Goal: Task Accomplishment & Management: Complete application form

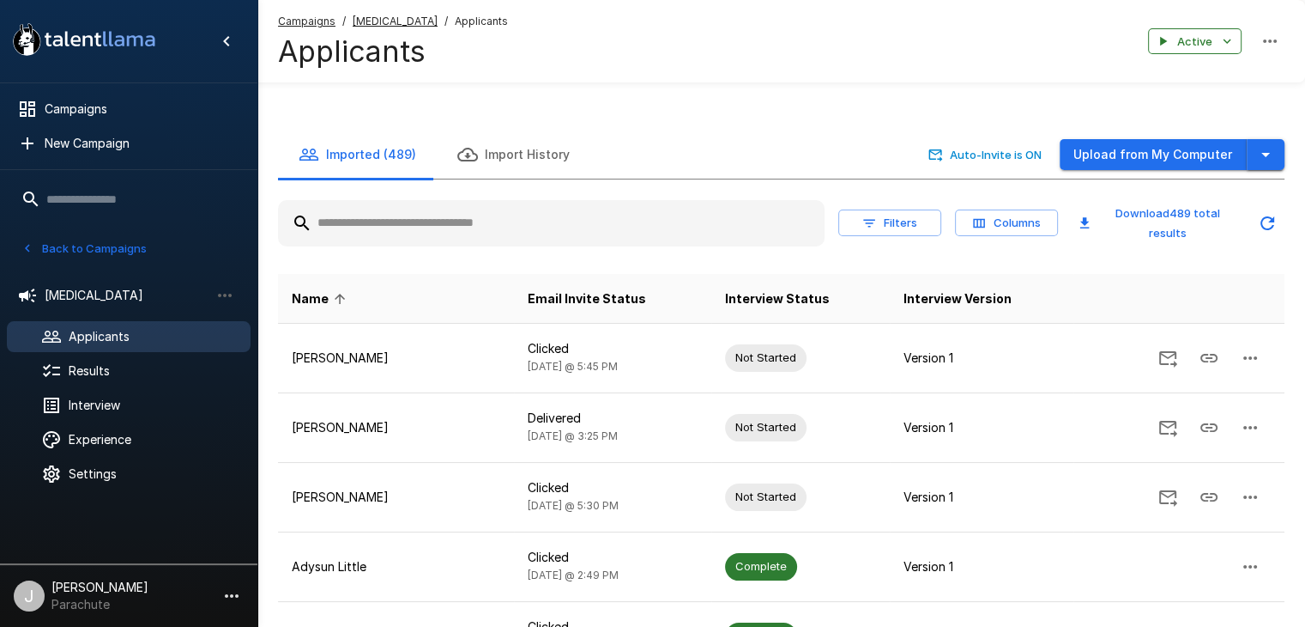
click at [1276, 161] on button "button" at bounding box center [1266, 155] width 38 height 32
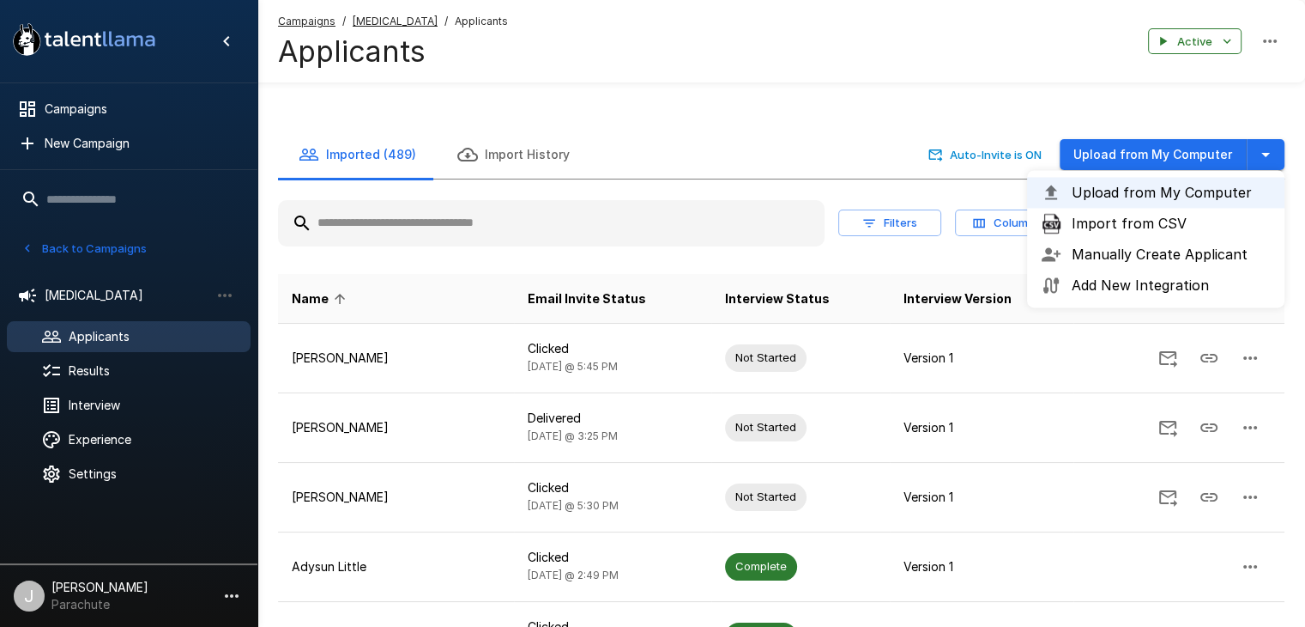
click at [1124, 212] on li "Import from CSV" at bounding box center [1155, 223] width 257 height 31
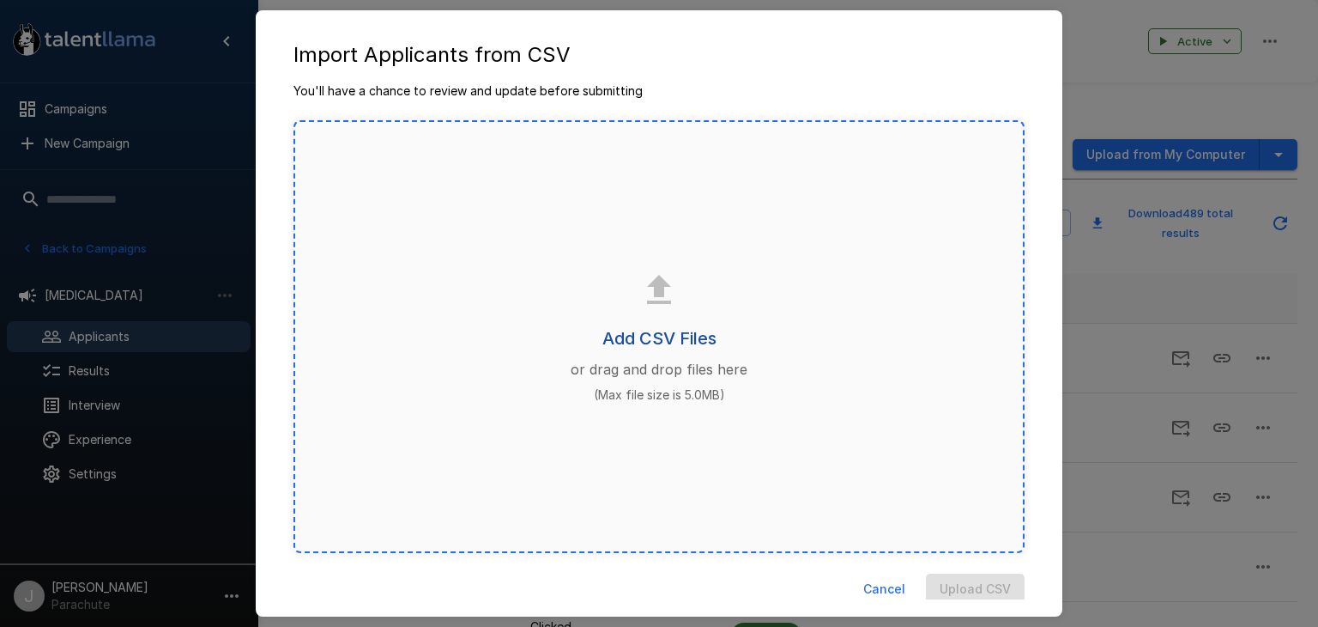
click at [626, 339] on h6 "Add CSV Files" at bounding box center [660, 337] width 114 height 27
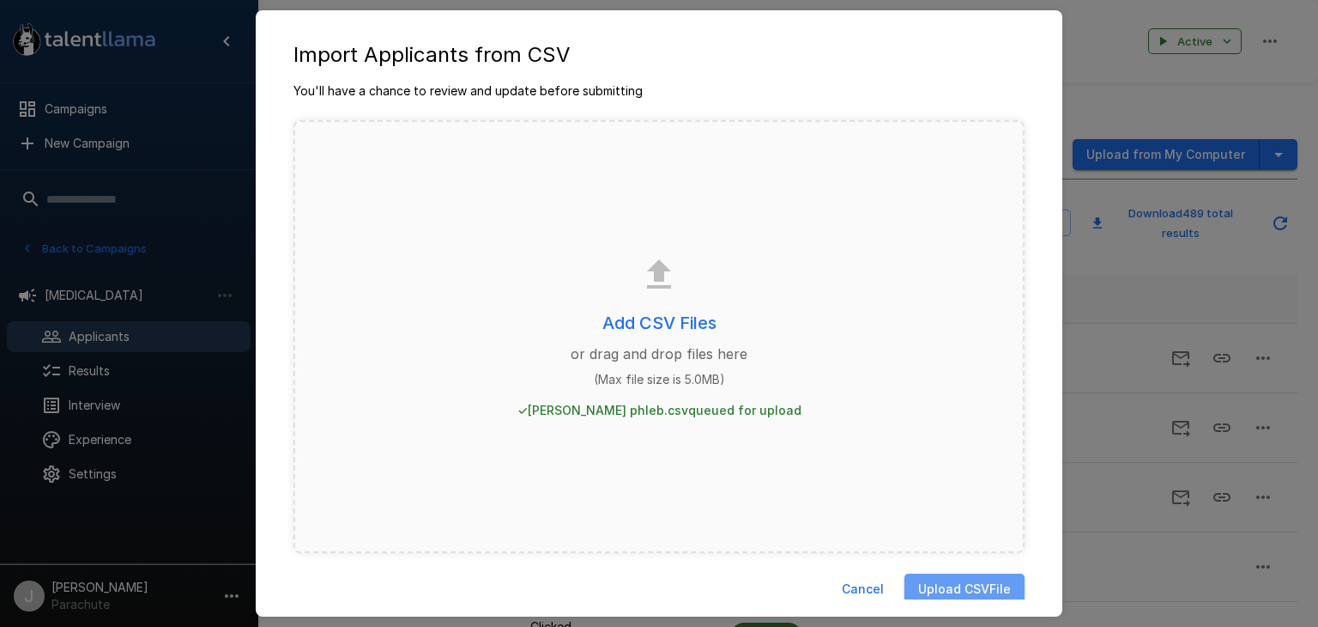
click at [945, 583] on button "Upload CSV File" at bounding box center [965, 589] width 120 height 32
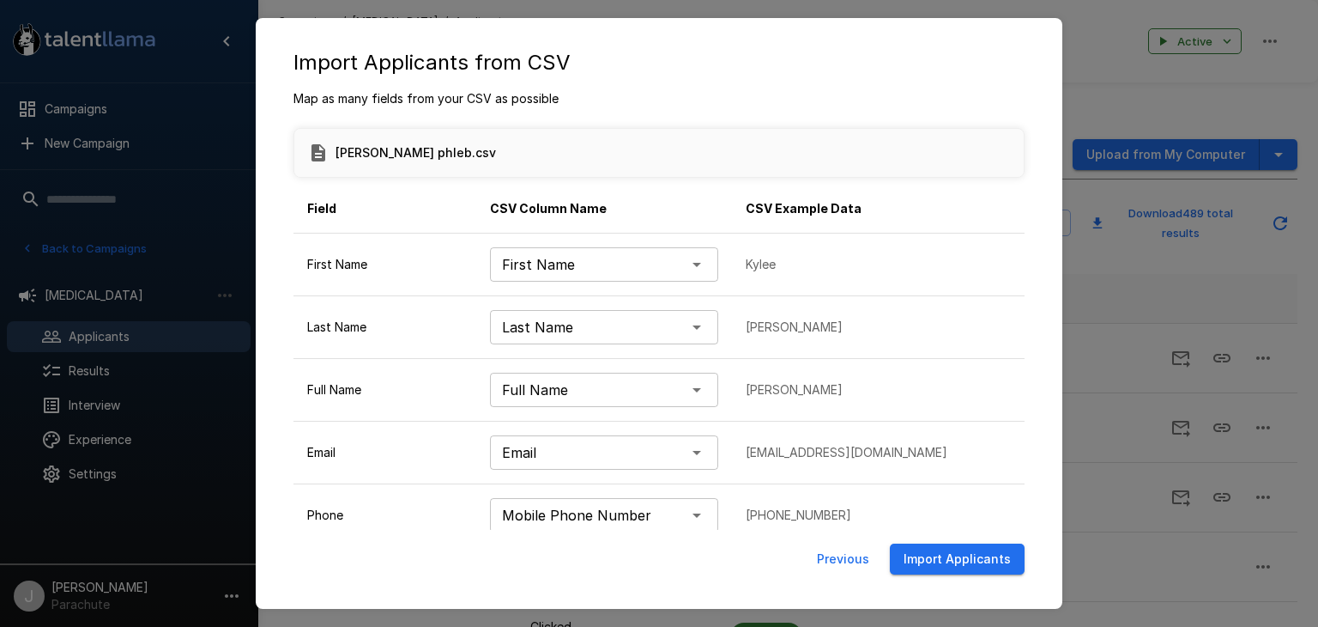
click at [946, 566] on button "Import Applicants" at bounding box center [957, 559] width 135 height 32
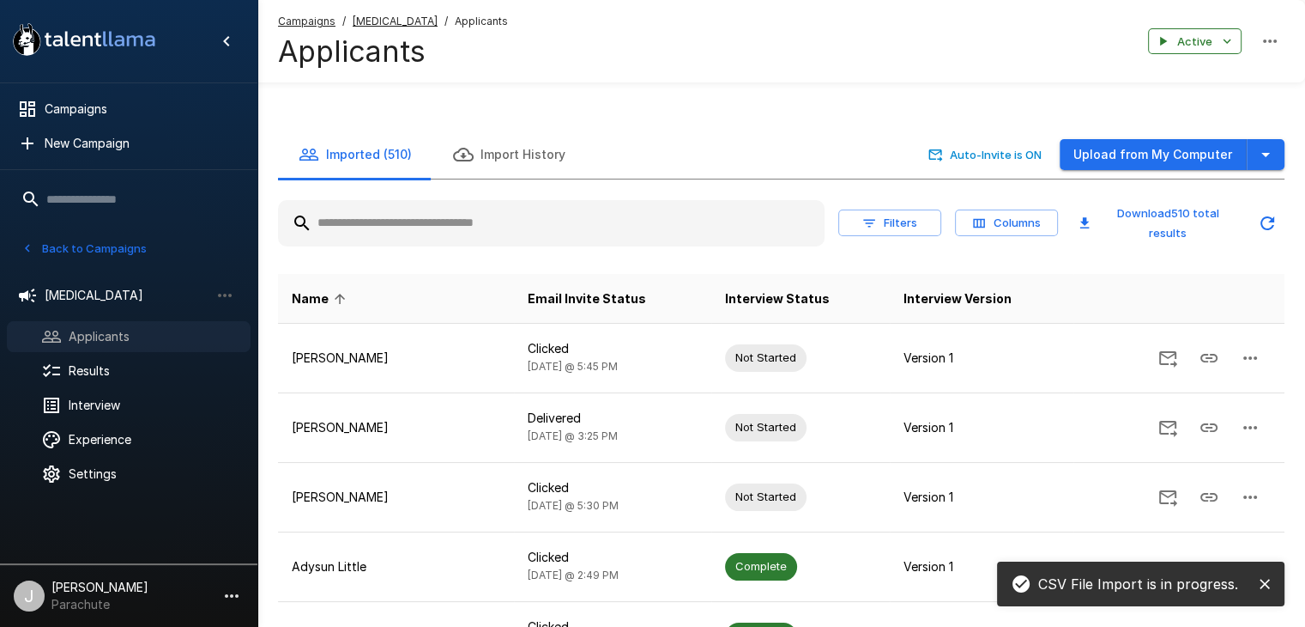
click at [102, 336] on span "Applicants" at bounding box center [153, 336] width 168 height 17
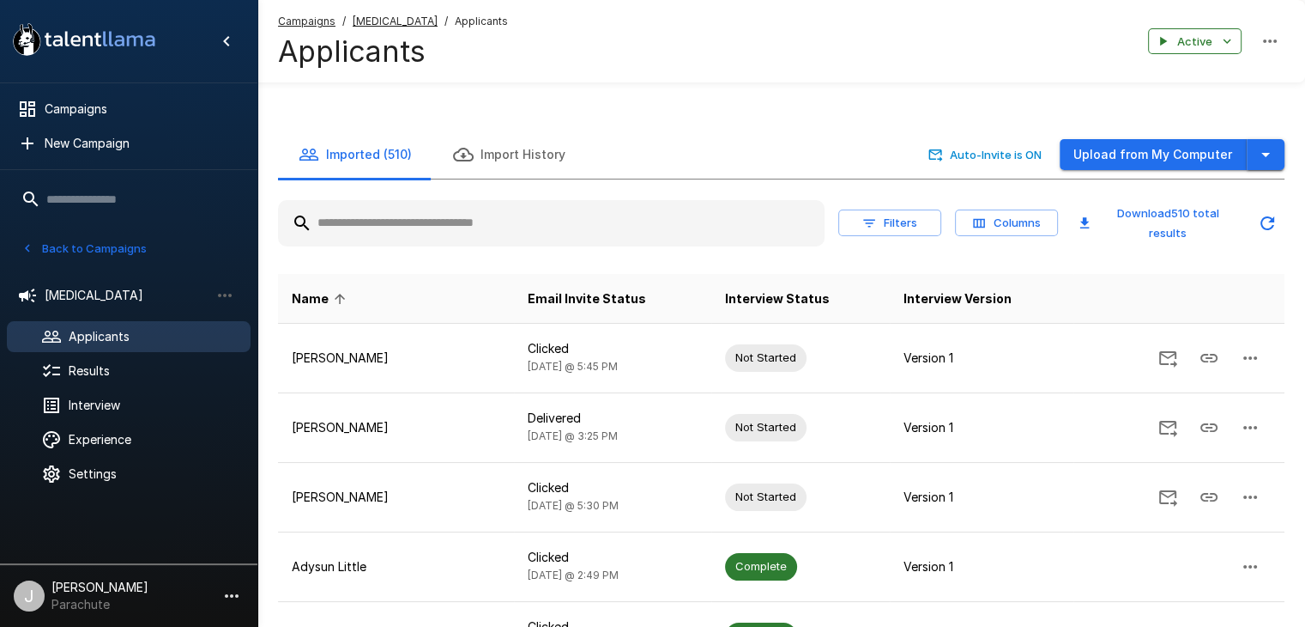
click at [1265, 159] on icon "button" at bounding box center [1266, 154] width 21 height 21
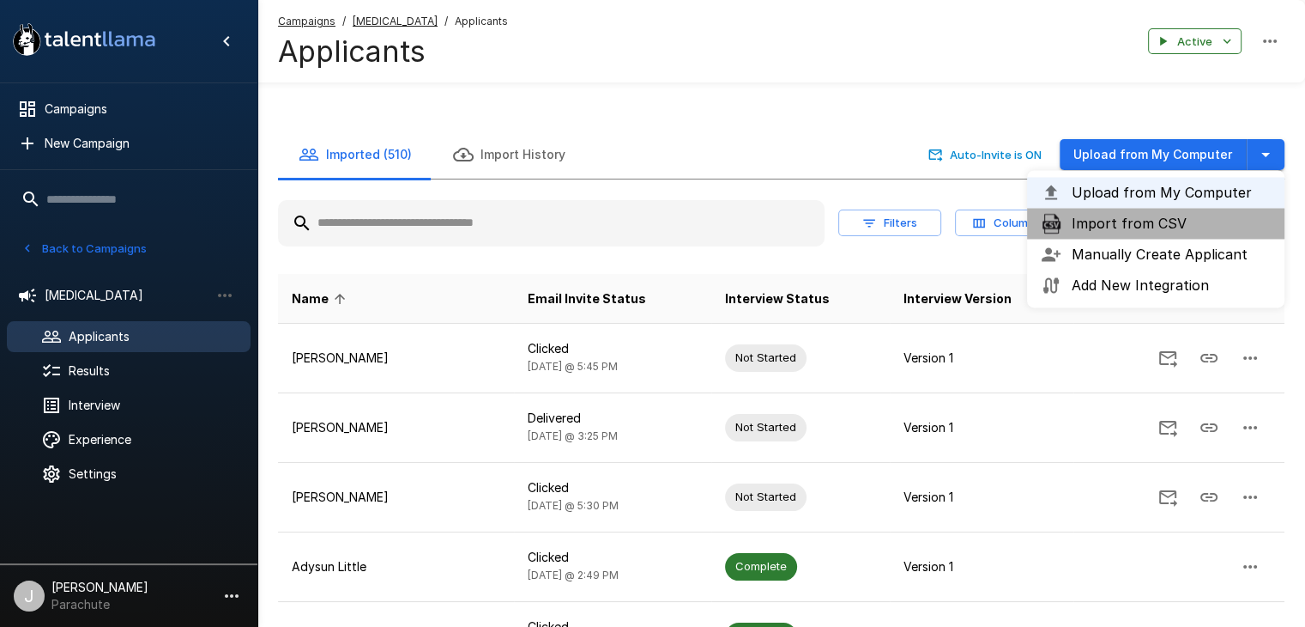
click at [1156, 229] on span "Import from CSV" at bounding box center [1171, 223] width 199 height 21
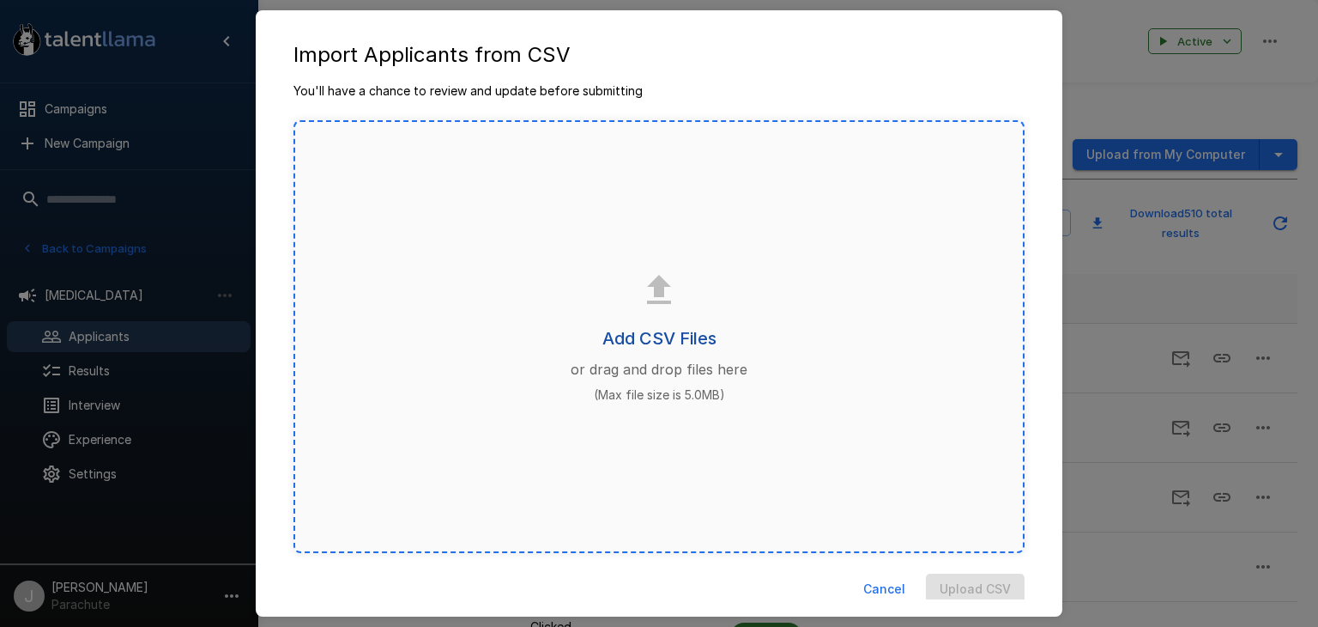
click at [618, 334] on h6 "Add CSV Files" at bounding box center [660, 337] width 114 height 27
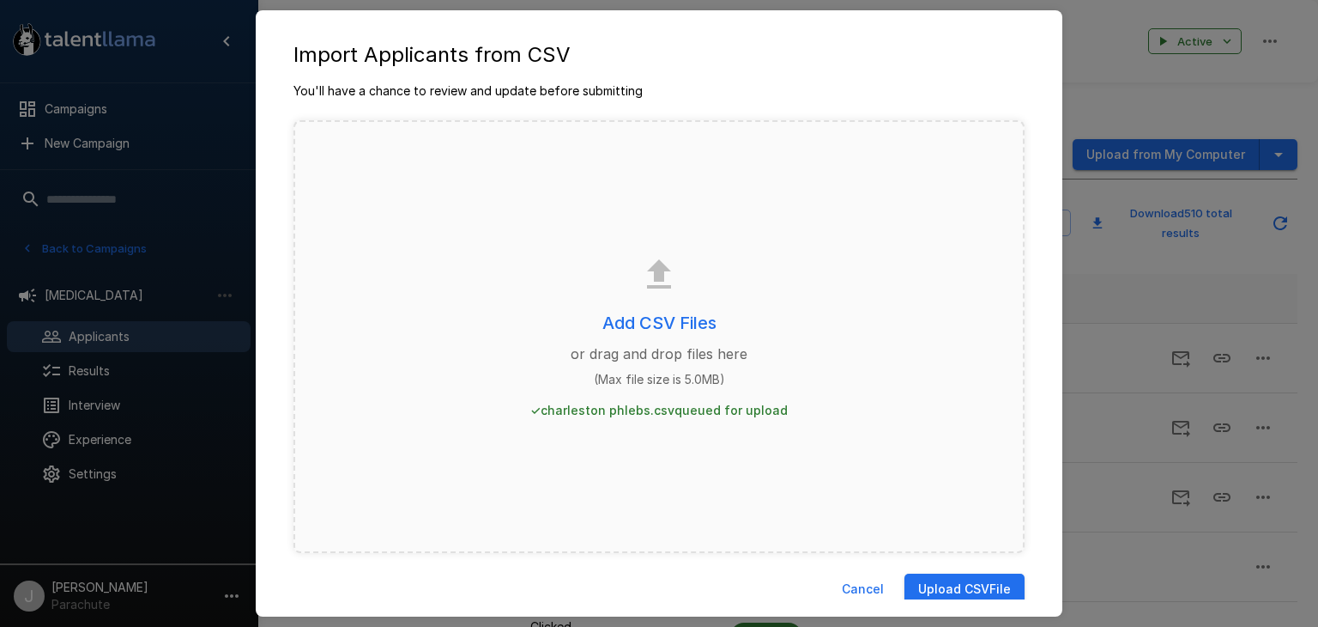
click at [944, 588] on button "Upload CSV File" at bounding box center [965, 589] width 120 height 32
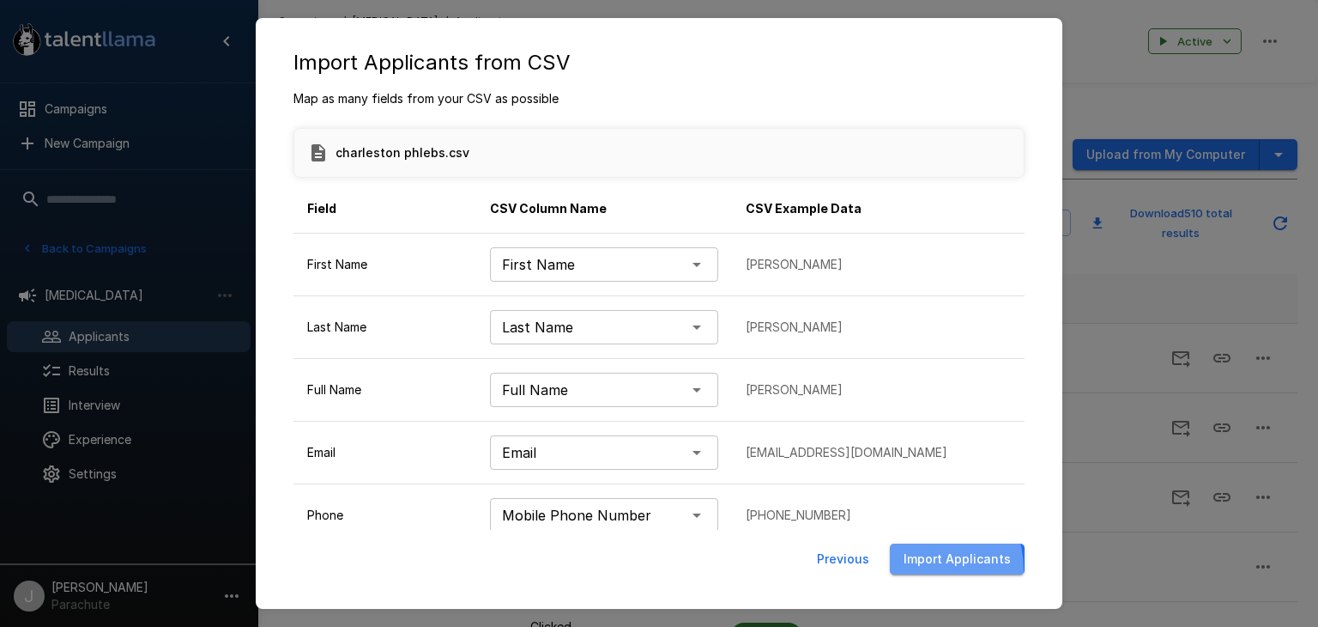
click at [924, 569] on button "Import Applicants" at bounding box center [957, 559] width 135 height 32
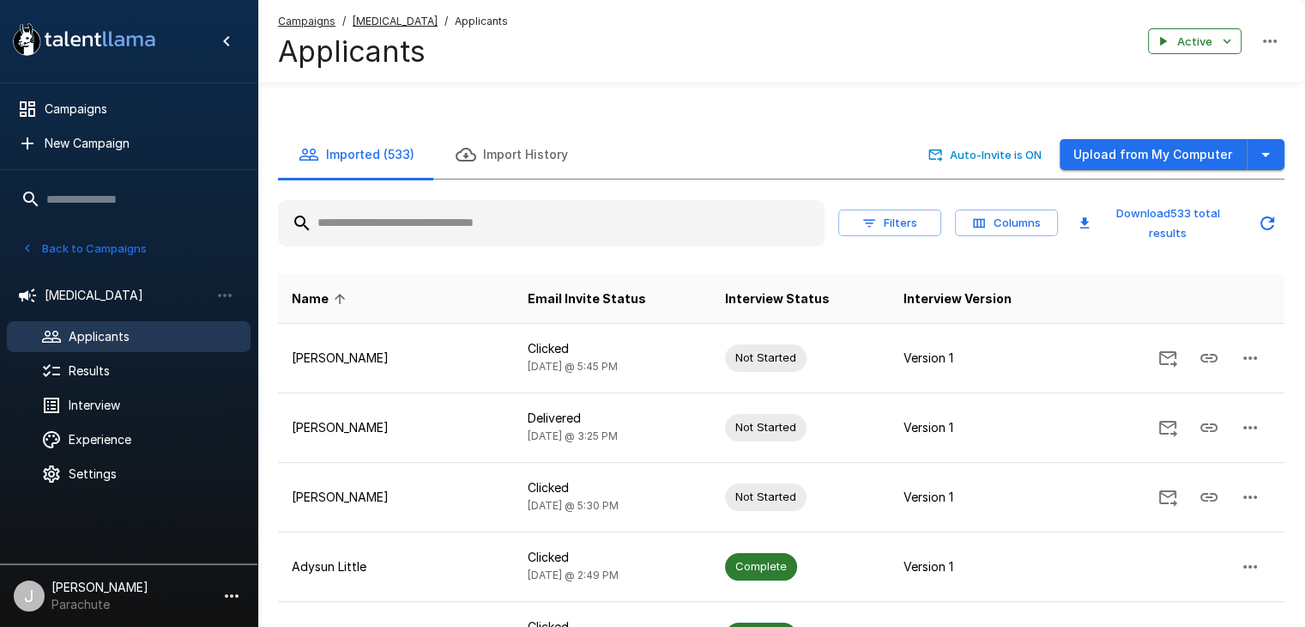
click at [98, 239] on button "Back to Campaigns" at bounding box center [84, 248] width 134 height 27
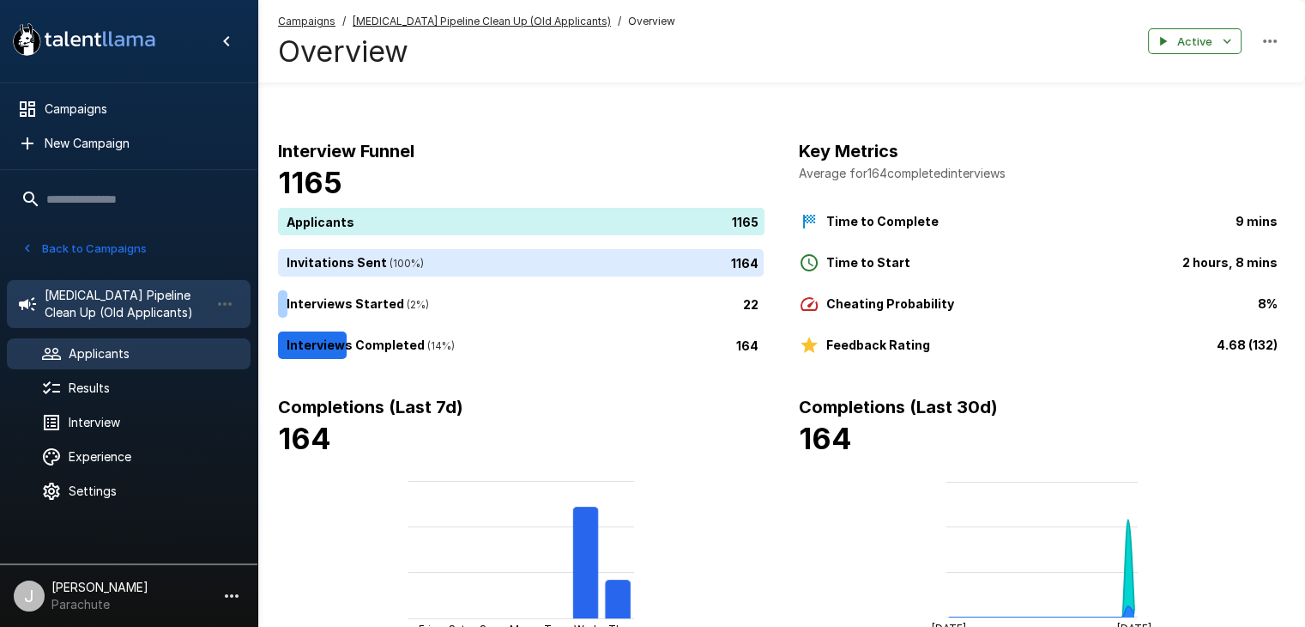
click at [102, 343] on div "Applicants" at bounding box center [129, 353] width 244 height 31
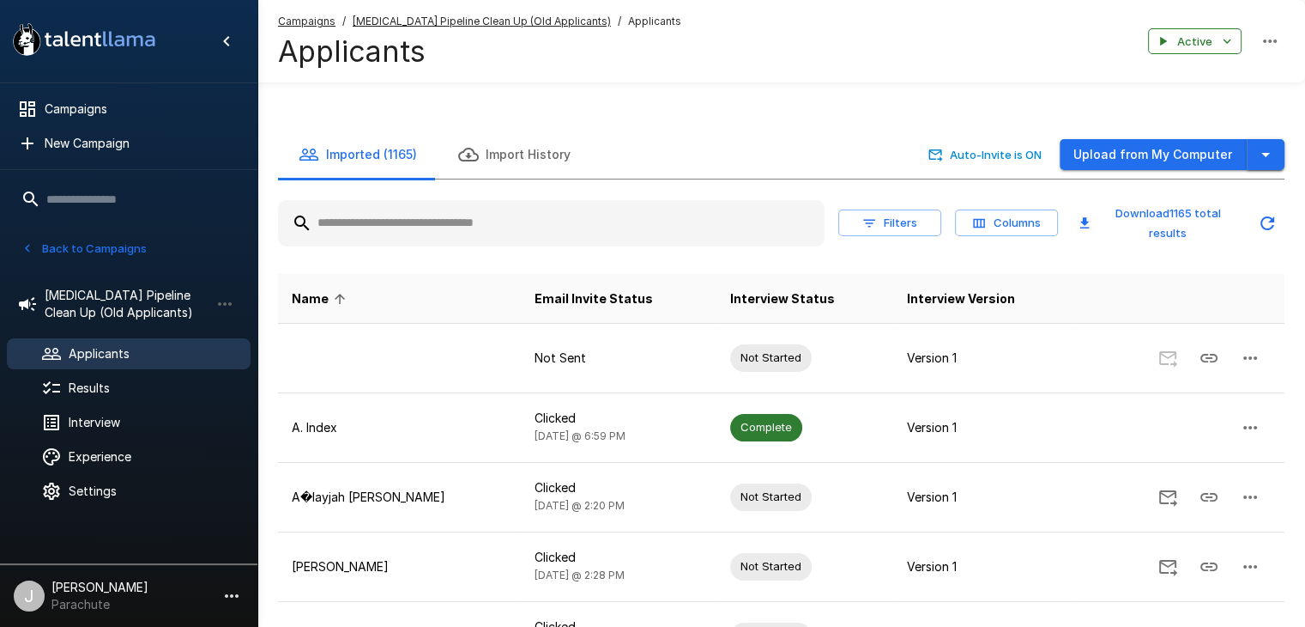
click at [1261, 153] on icon "button" at bounding box center [1266, 154] width 21 height 21
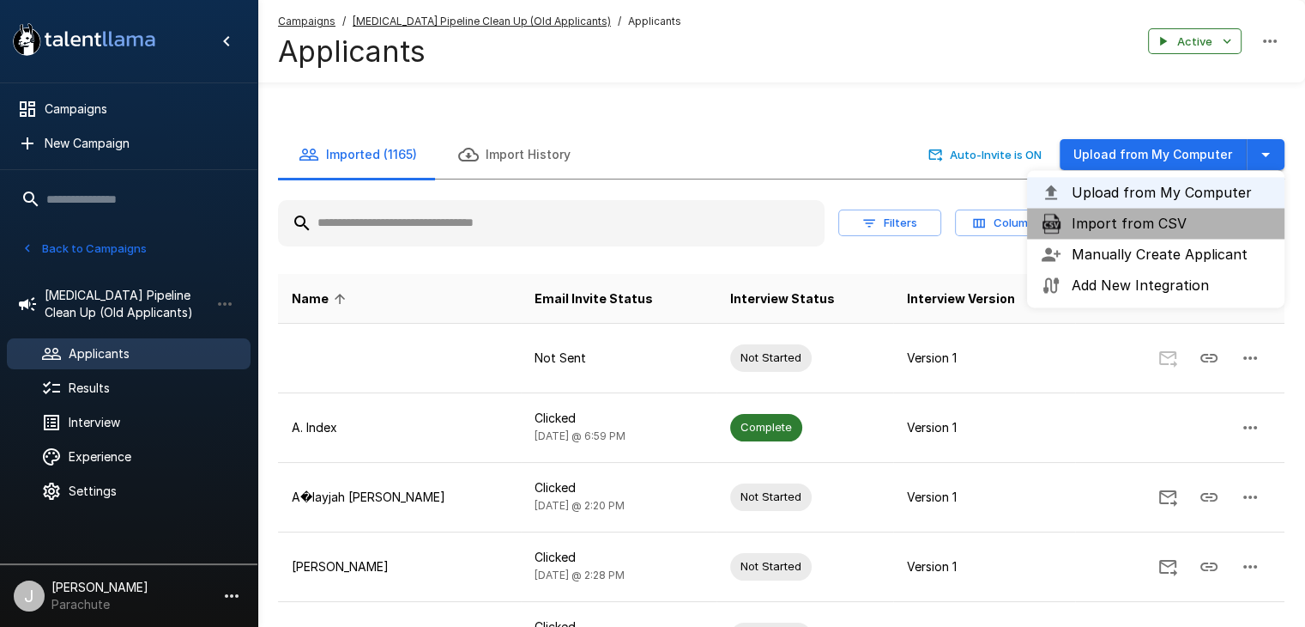
click at [1154, 231] on span "Import from CSV" at bounding box center [1171, 223] width 199 height 21
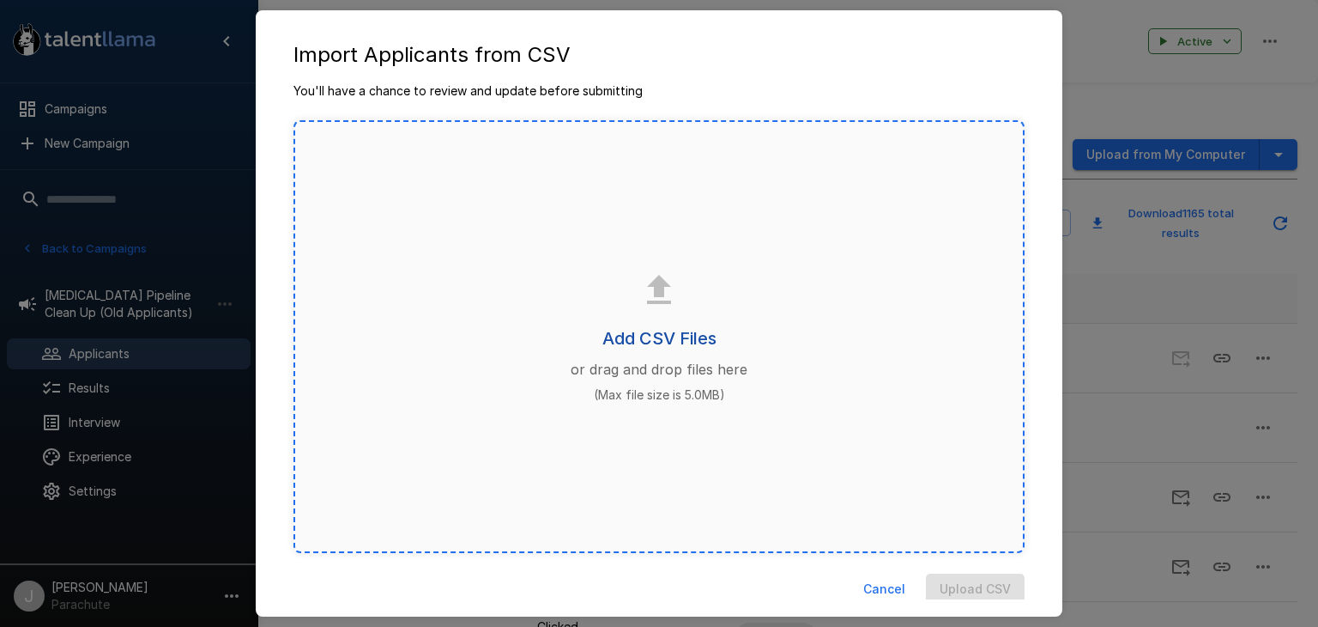
click at [672, 342] on h6 "Add CSV Files" at bounding box center [660, 337] width 114 height 27
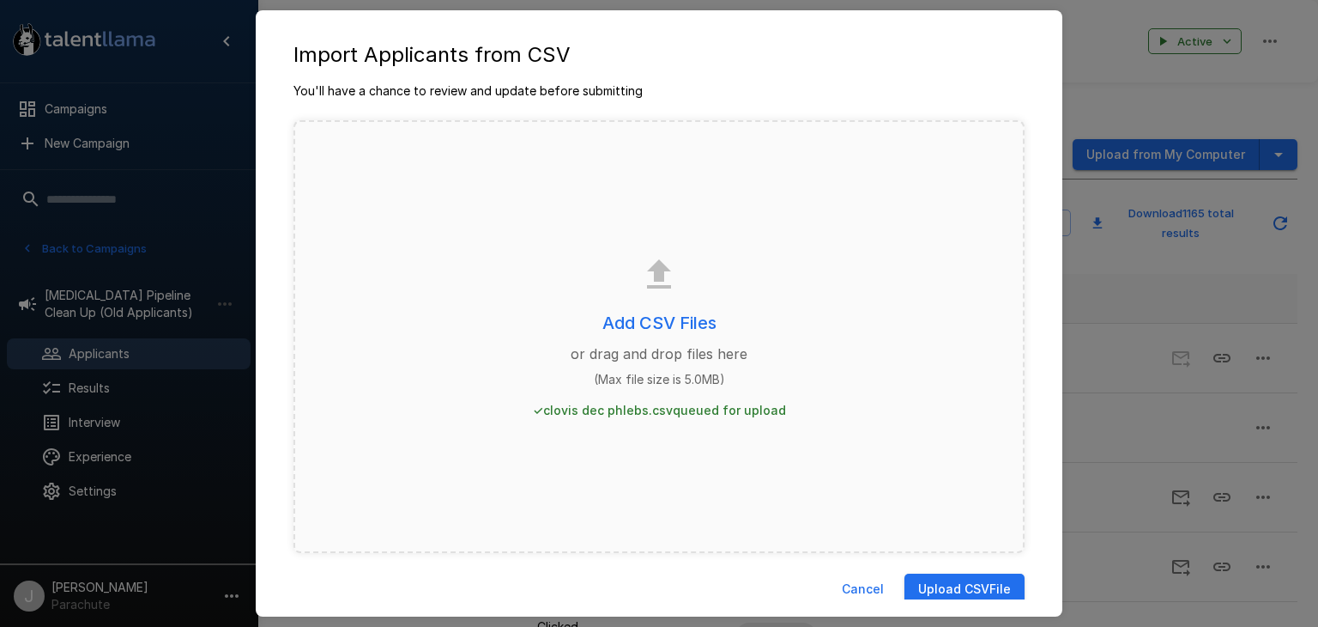
click at [939, 582] on button "Upload CSV File" at bounding box center [965, 589] width 120 height 32
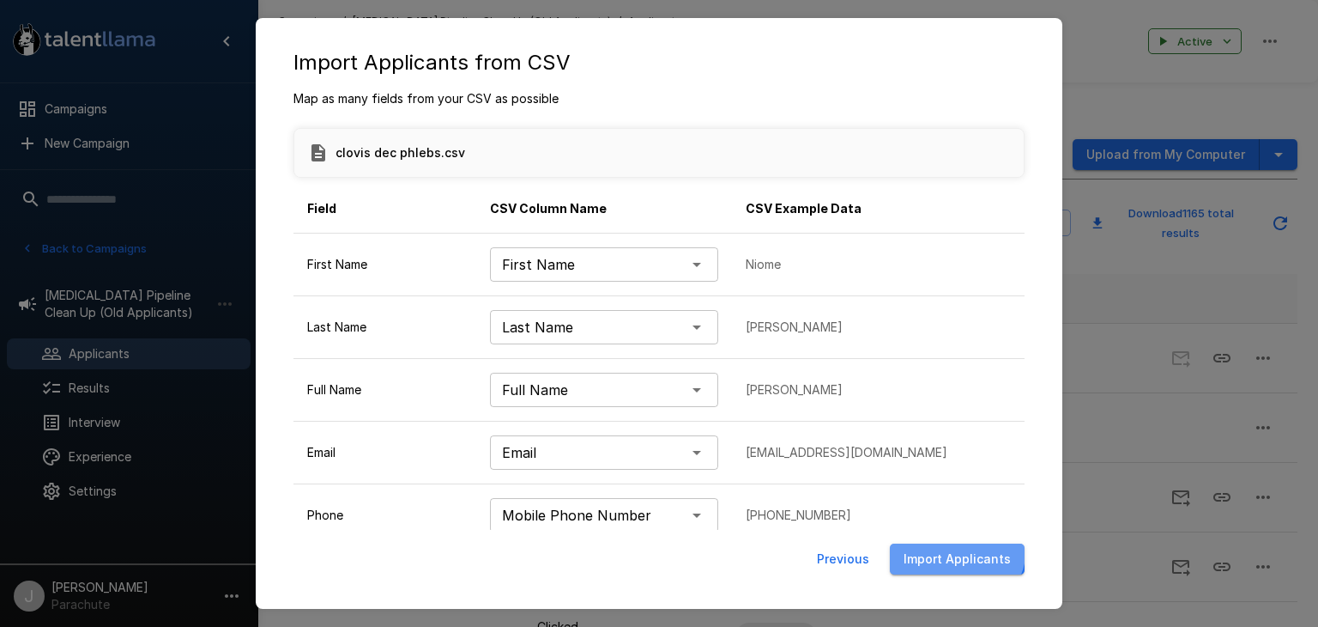
click at [956, 543] on button "Import Applicants" at bounding box center [957, 559] width 135 height 32
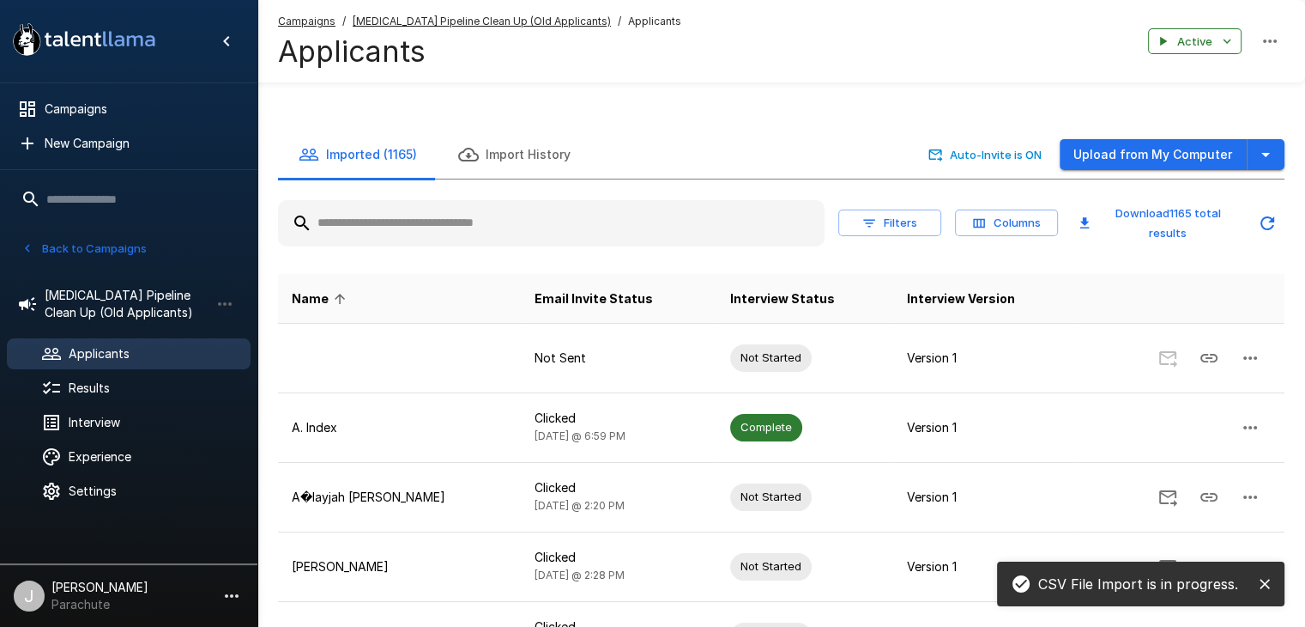
click at [83, 255] on button "Back to Campaigns" at bounding box center [84, 248] width 134 height 27
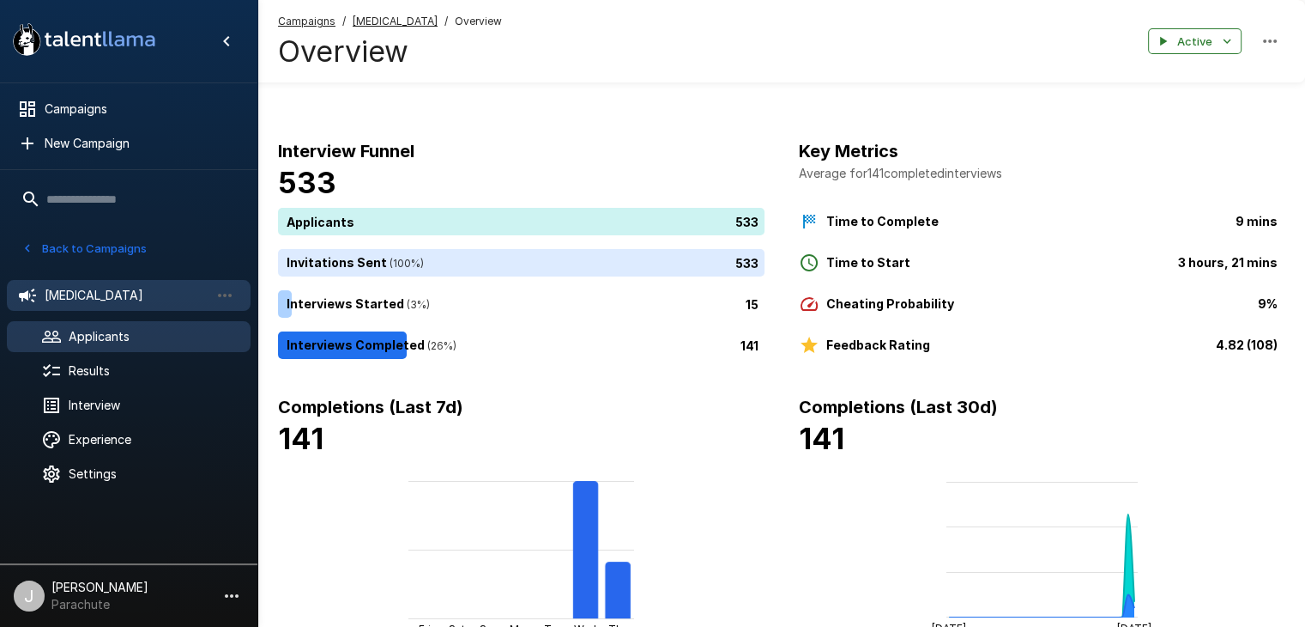
click at [177, 333] on span "Applicants" at bounding box center [153, 336] width 168 height 17
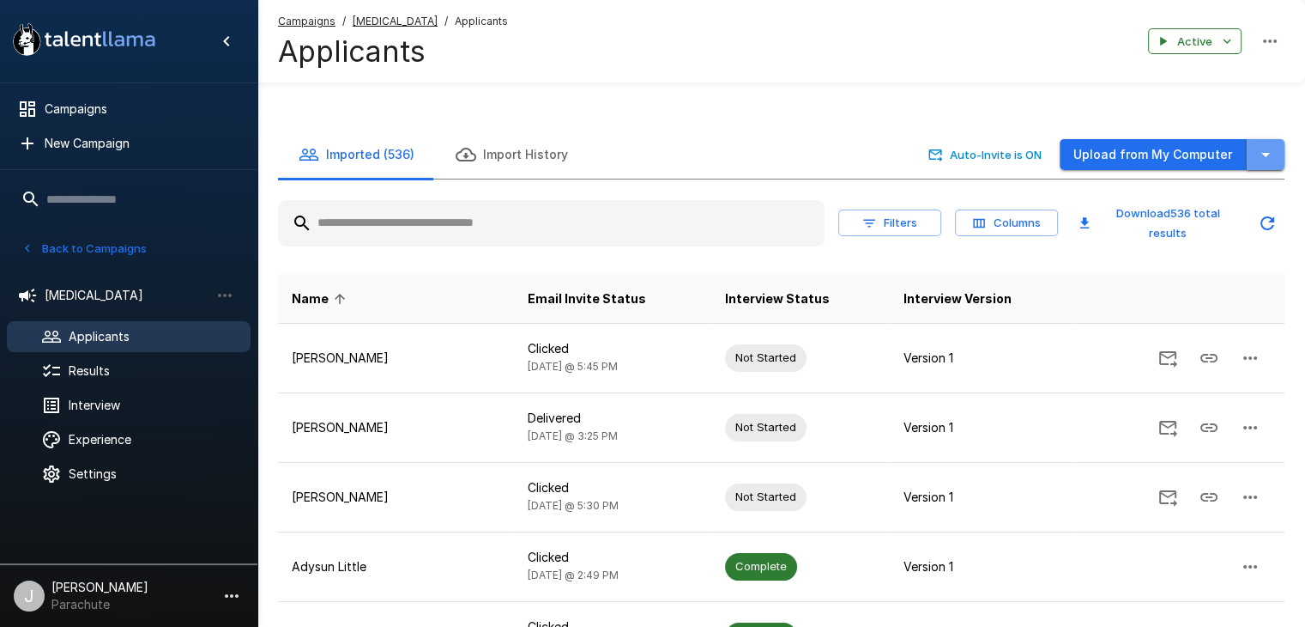
click at [1276, 148] on button "button" at bounding box center [1266, 155] width 38 height 32
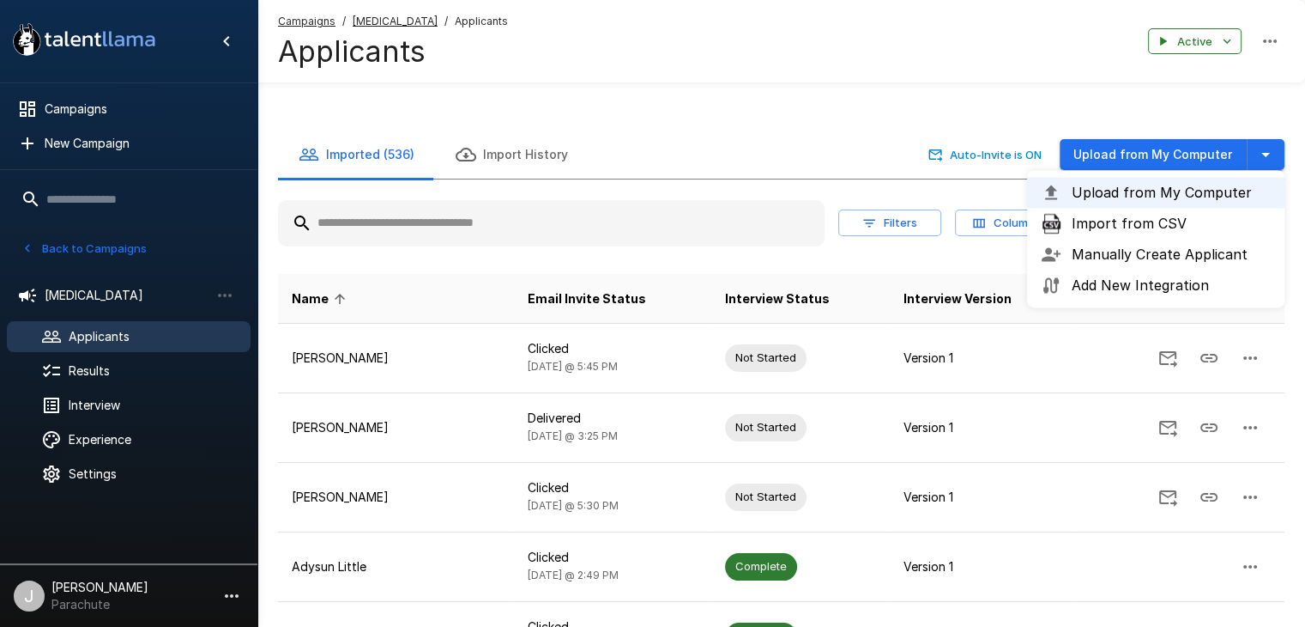
click at [1157, 188] on span "Upload from My Computer" at bounding box center [1171, 192] width 199 height 21
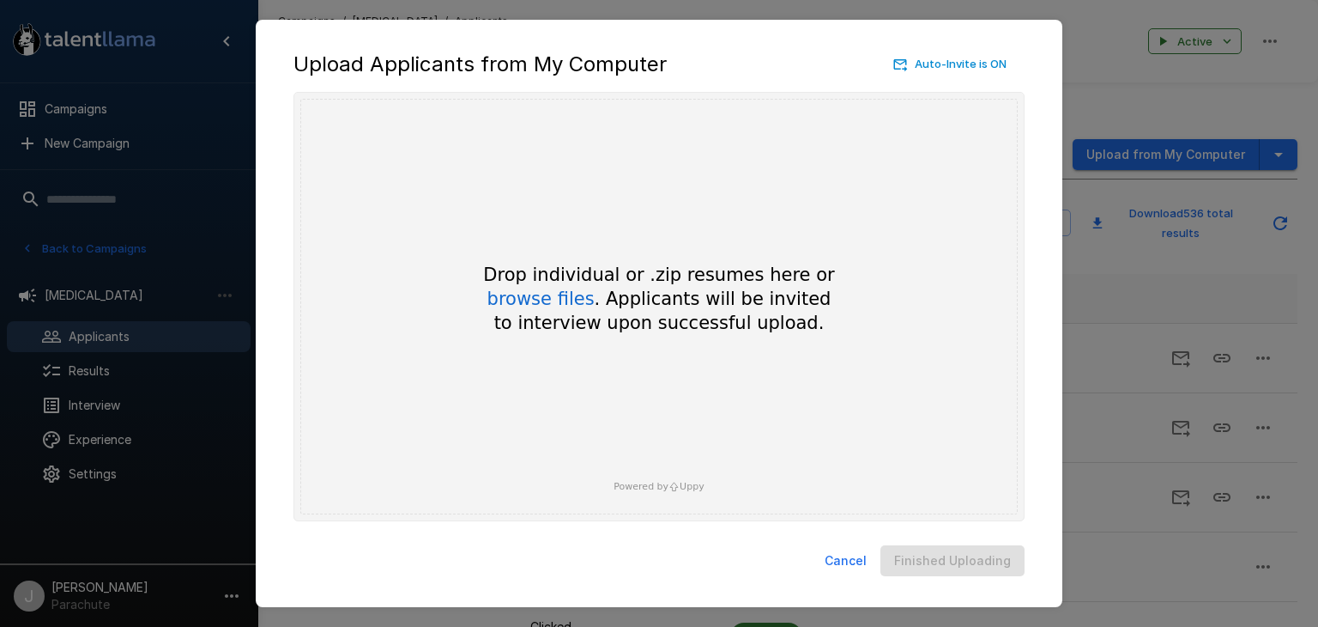
click at [866, 567] on button "Cancel" at bounding box center [846, 561] width 56 height 32
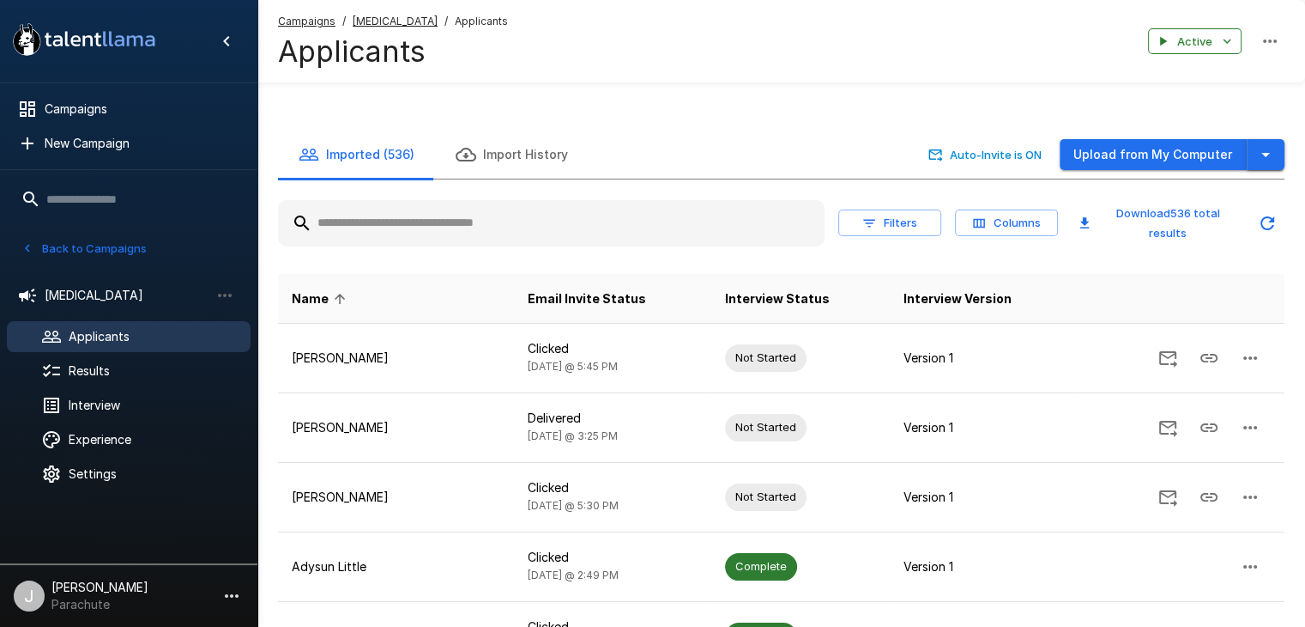
click at [1250, 159] on button "button" at bounding box center [1266, 155] width 38 height 32
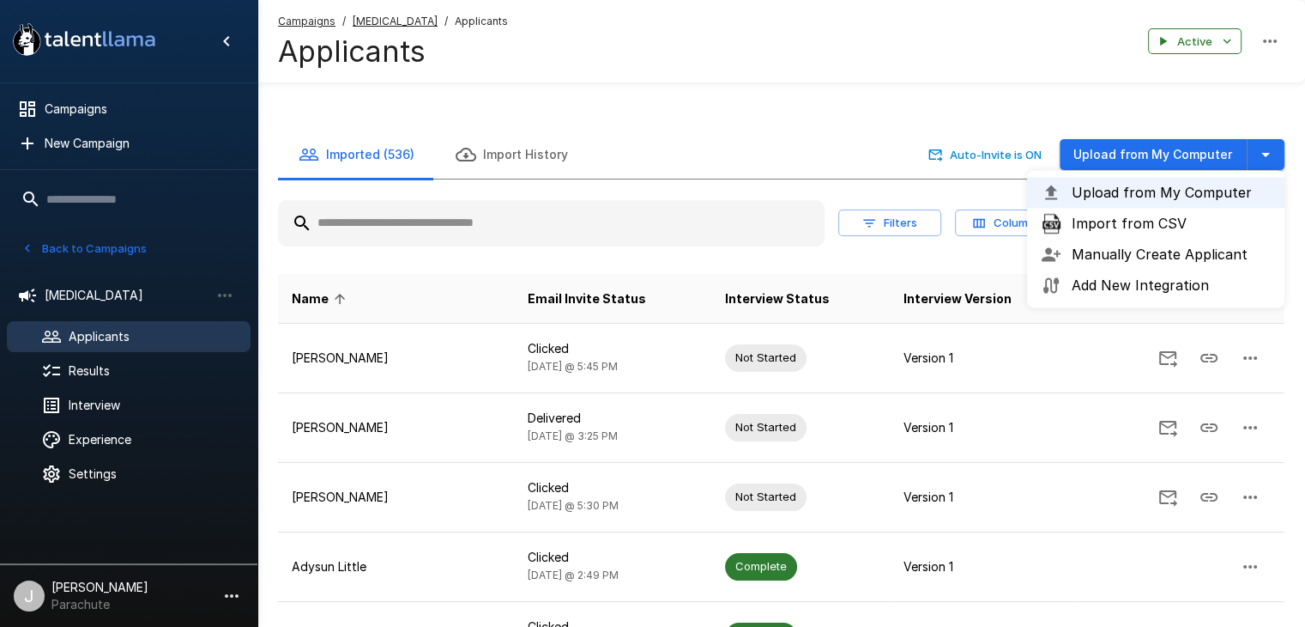
click at [1115, 224] on span "Import from CSV" at bounding box center [1171, 223] width 199 height 21
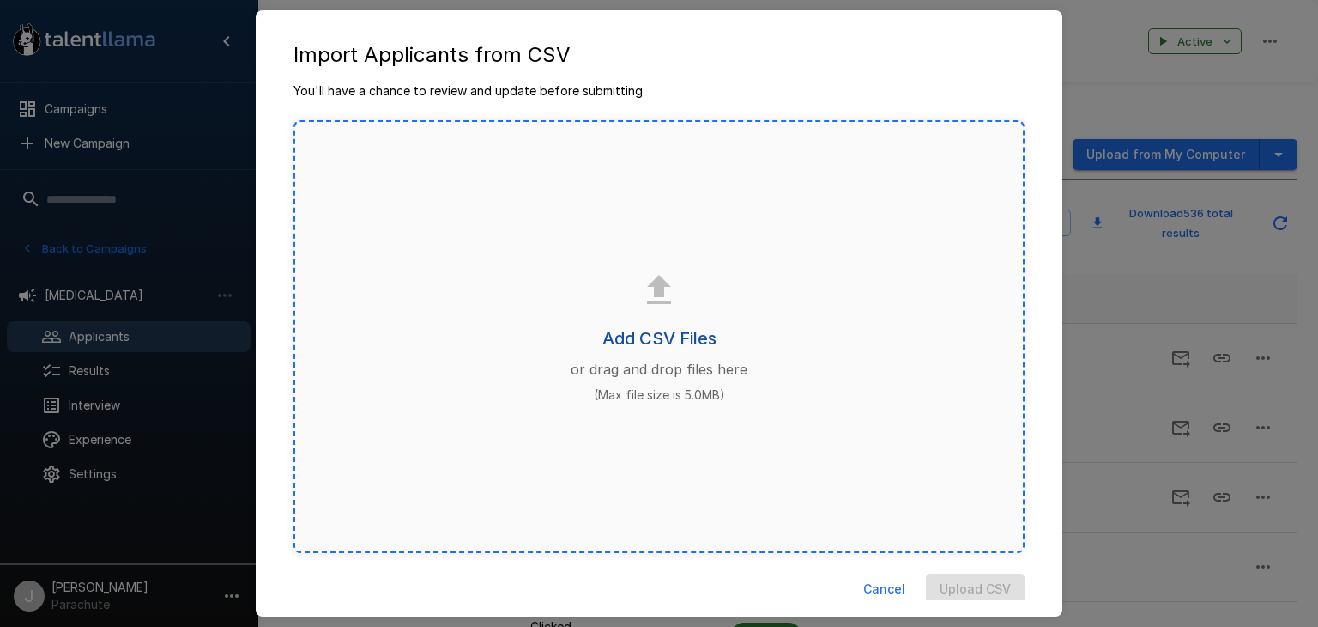
click at [668, 330] on h6 "Add CSV Files" at bounding box center [660, 337] width 114 height 27
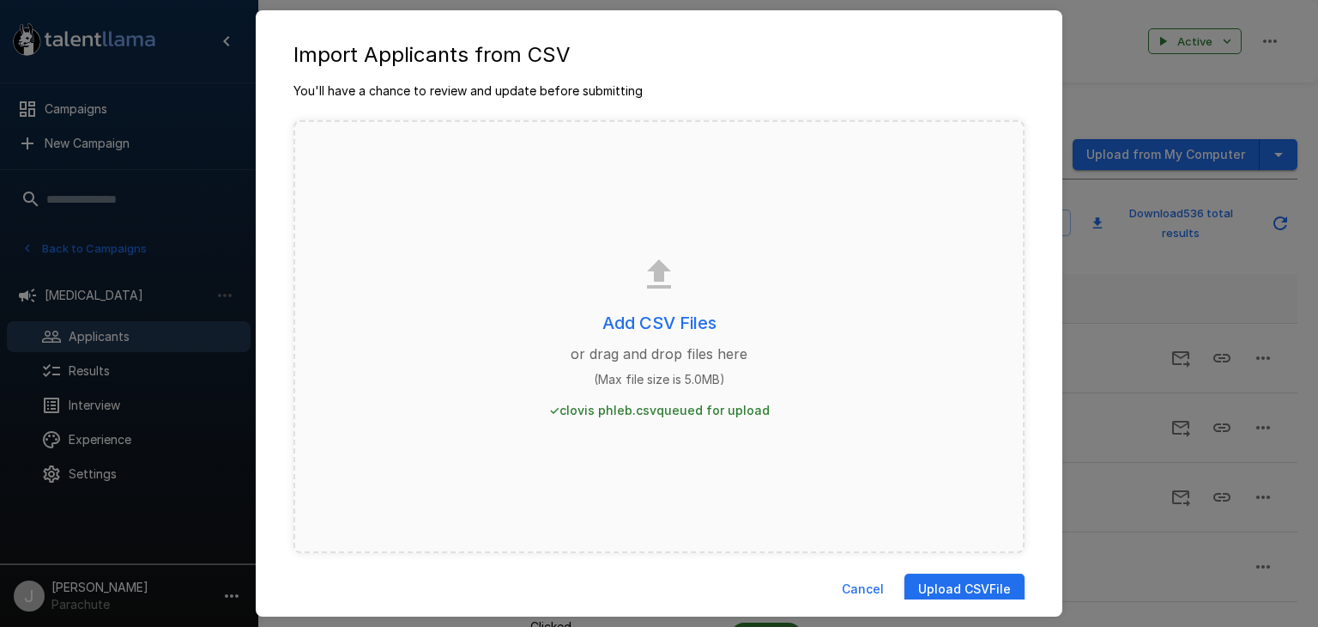
click at [972, 571] on div "You'll have a chance to review and update before submitting Add CSV Files or dr…" at bounding box center [659, 340] width 772 height 517
click at [974, 575] on button "Upload CSV File" at bounding box center [965, 589] width 120 height 32
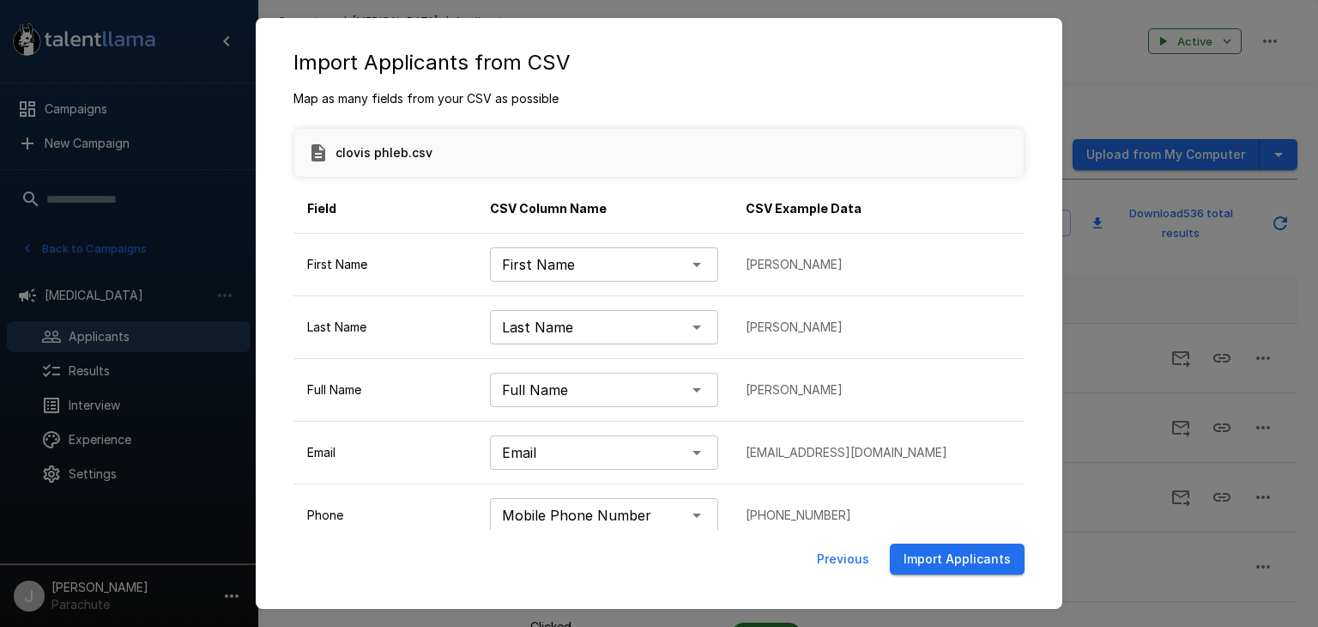
click at [958, 566] on button "Import Applicants" at bounding box center [957, 559] width 135 height 32
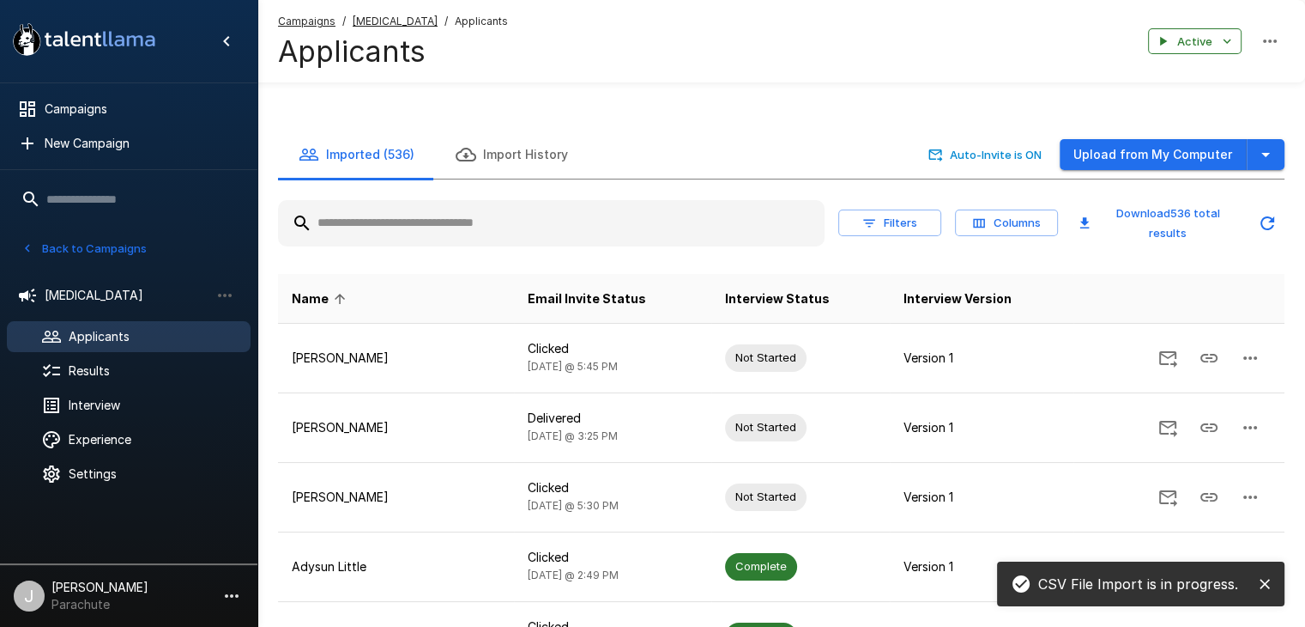
click at [89, 245] on button "Back to Campaigns" at bounding box center [84, 248] width 134 height 27
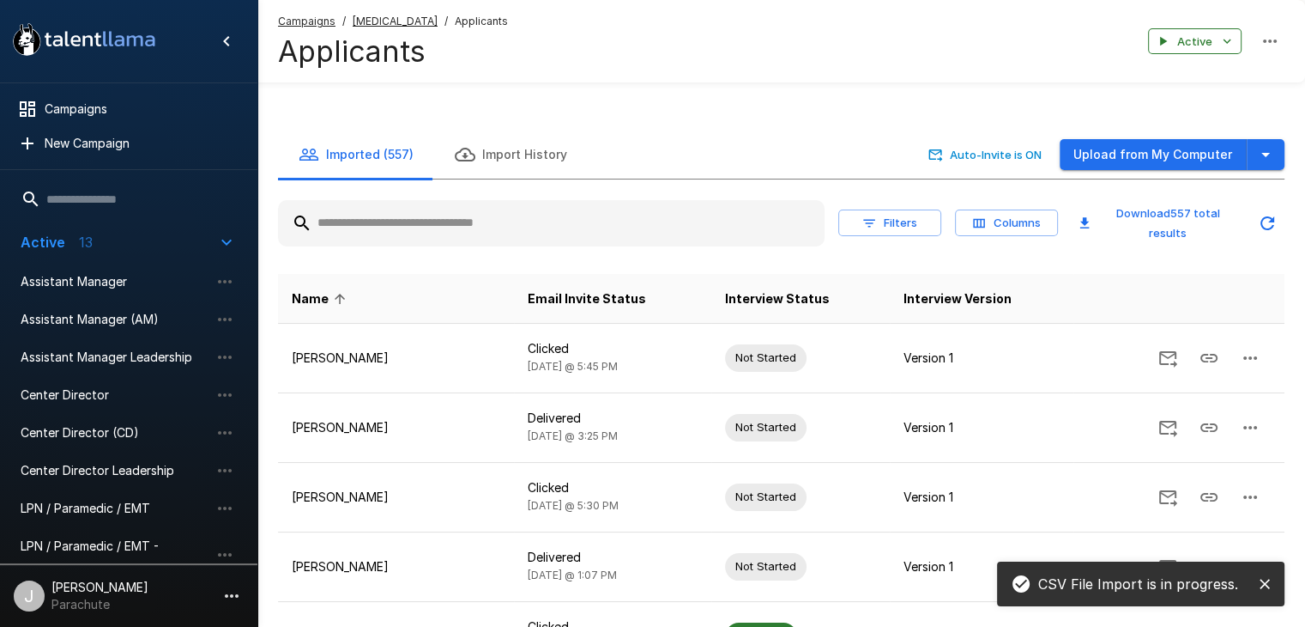
drag, startPoint x: 110, startPoint y: 433, endPoint x: 117, endPoint y: 441, distance: 10.3
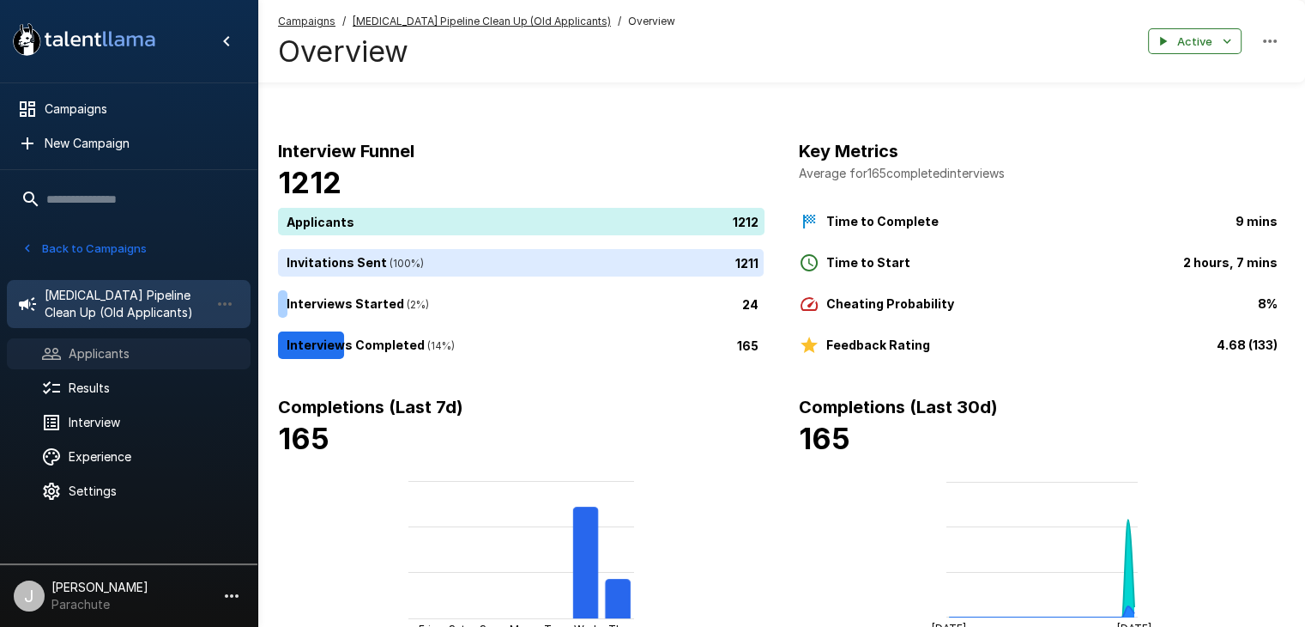
click at [111, 350] on span "Applicants" at bounding box center [153, 353] width 168 height 17
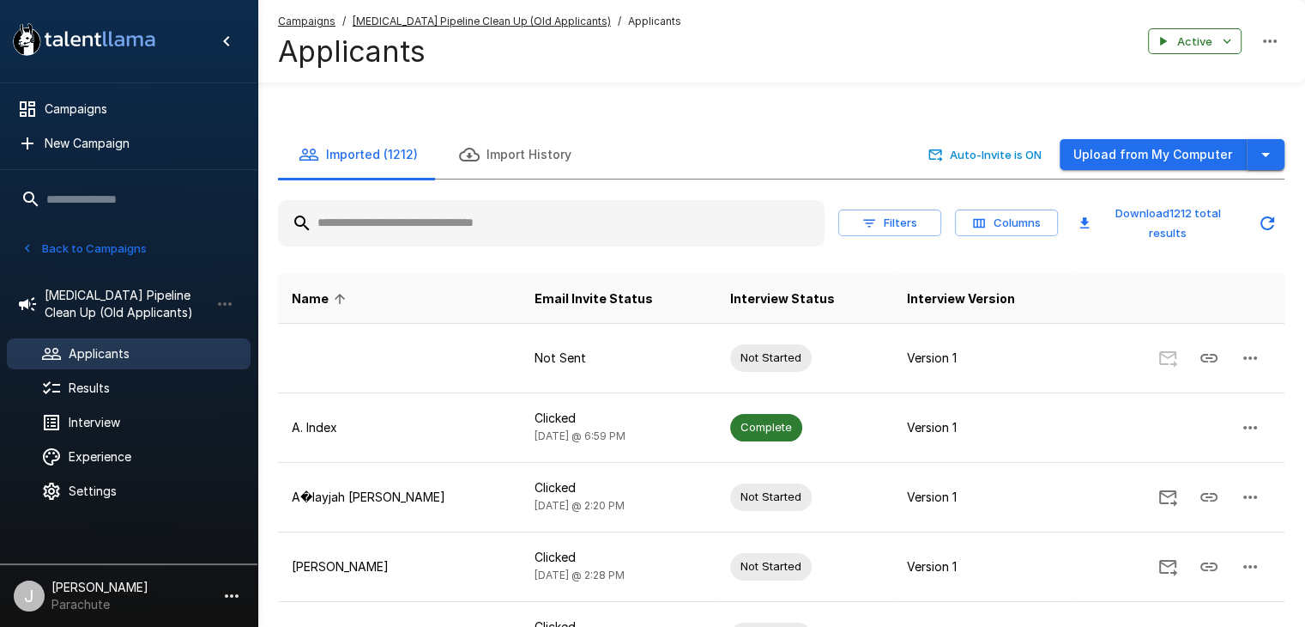
click at [1269, 148] on icon "button" at bounding box center [1266, 154] width 21 height 21
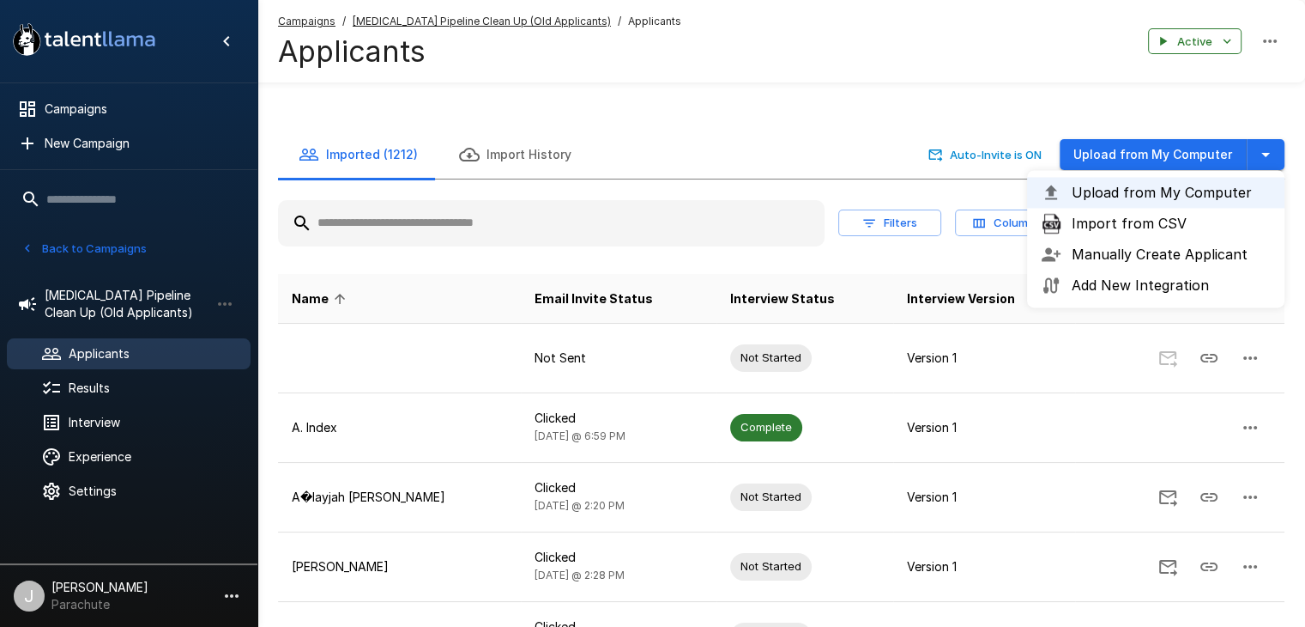
click at [1184, 222] on span "Import from CSV" at bounding box center [1171, 223] width 199 height 21
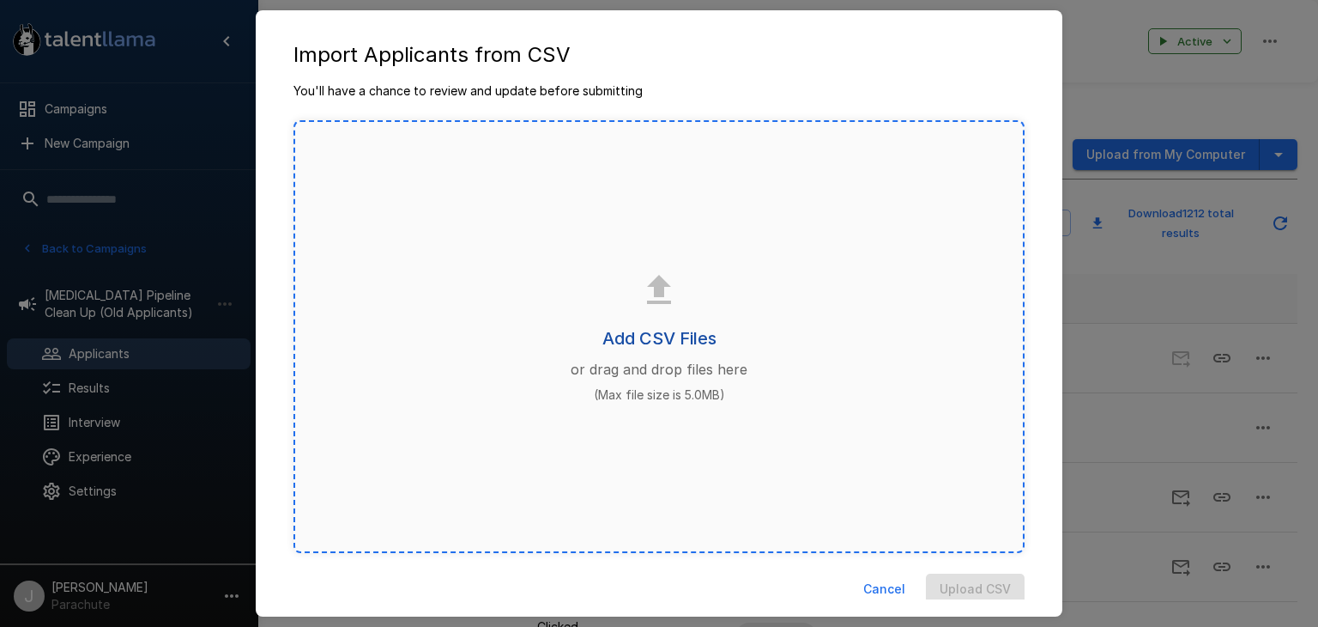
click at [663, 342] on h6 "Add CSV Files" at bounding box center [660, 337] width 114 height 27
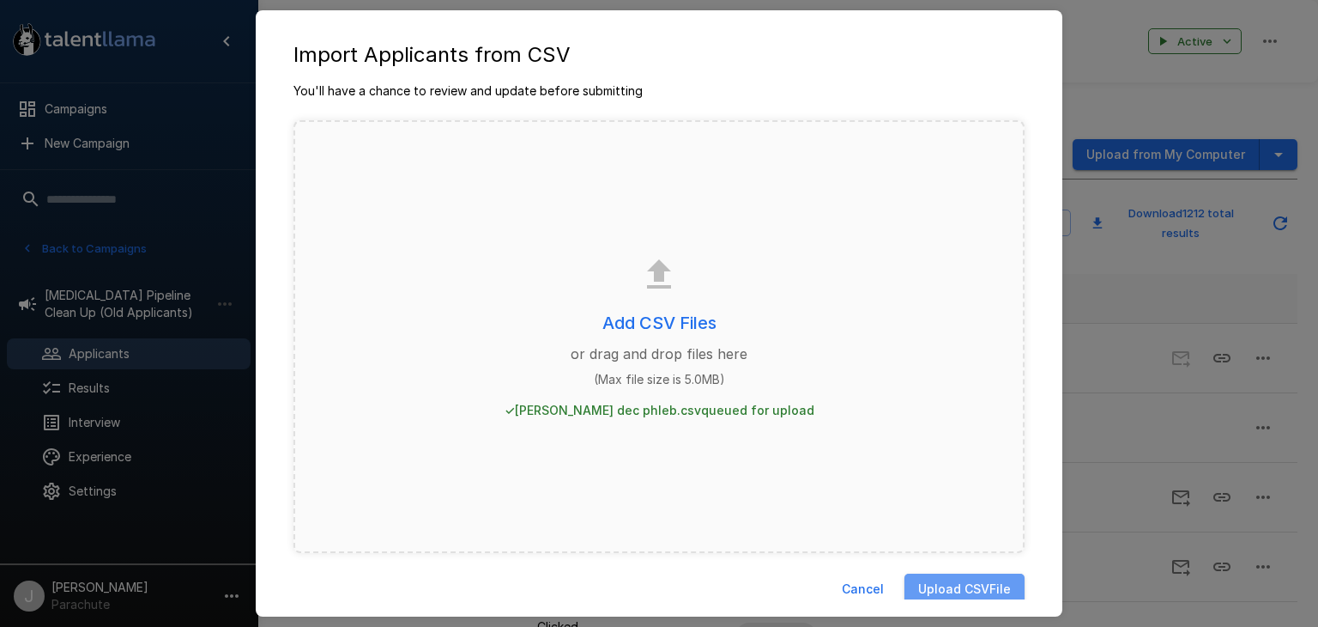
click at [976, 591] on button "Upload CSV File" at bounding box center [965, 589] width 120 height 32
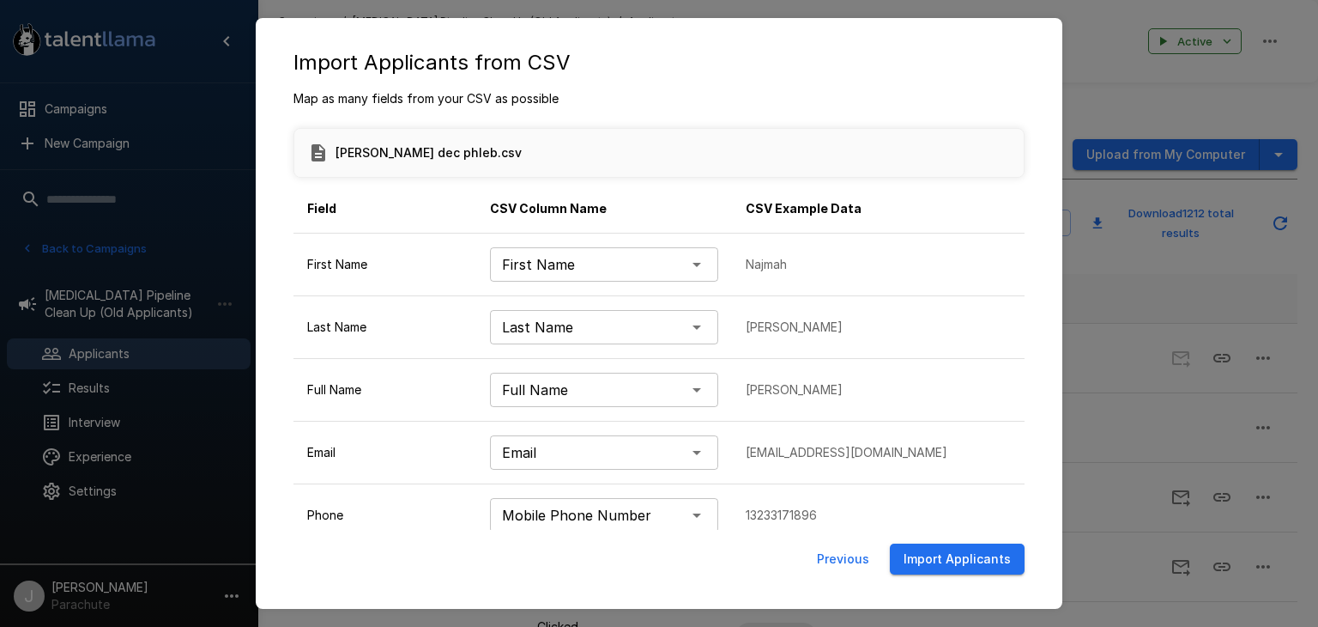
click at [923, 572] on button "Import Applicants" at bounding box center [957, 559] width 135 height 32
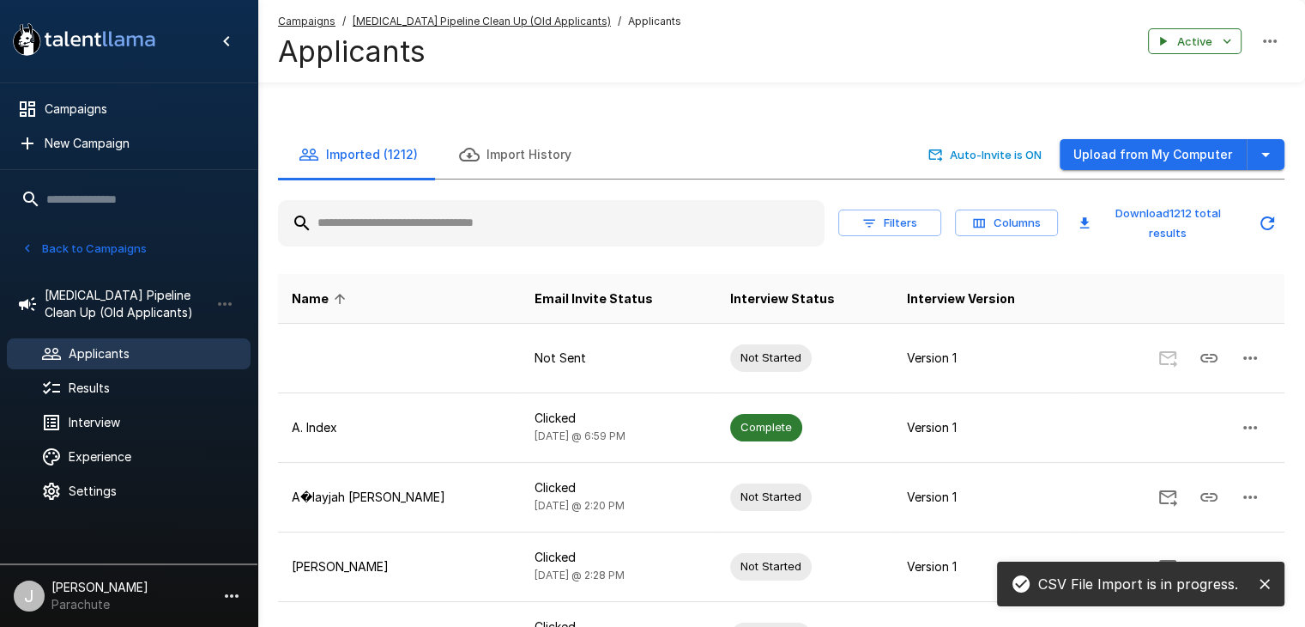
click at [75, 248] on button "Back to Campaigns" at bounding box center [84, 248] width 134 height 27
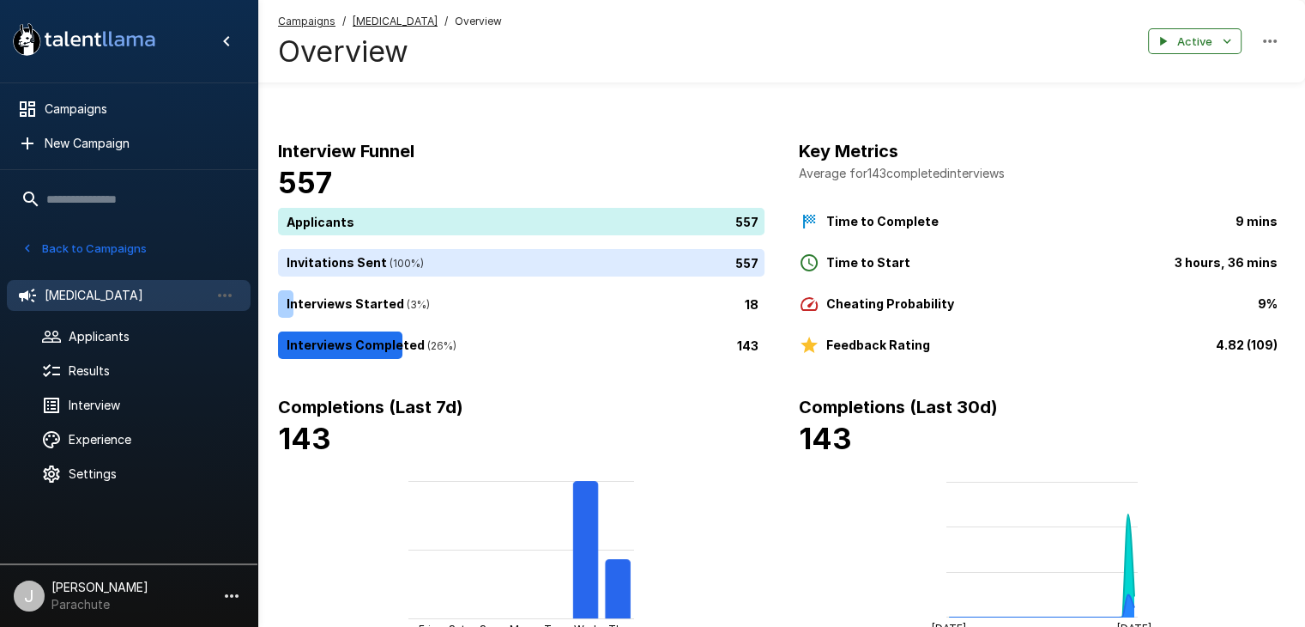
click at [94, 318] on ul "[MEDICAL_DATA] Applicants Results Interview Experience Settings" at bounding box center [128, 382] width 257 height 233
click at [94, 323] on div "Applicants" at bounding box center [129, 336] width 244 height 31
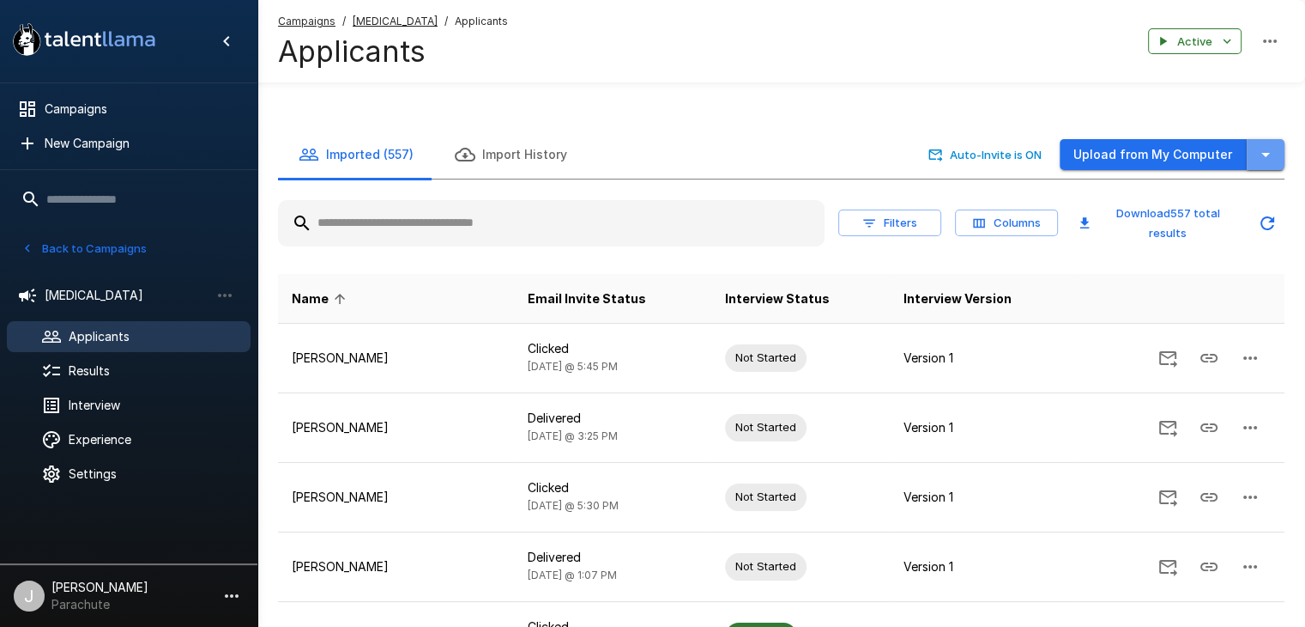
click at [1267, 152] on icon "button" at bounding box center [1266, 154] width 21 height 21
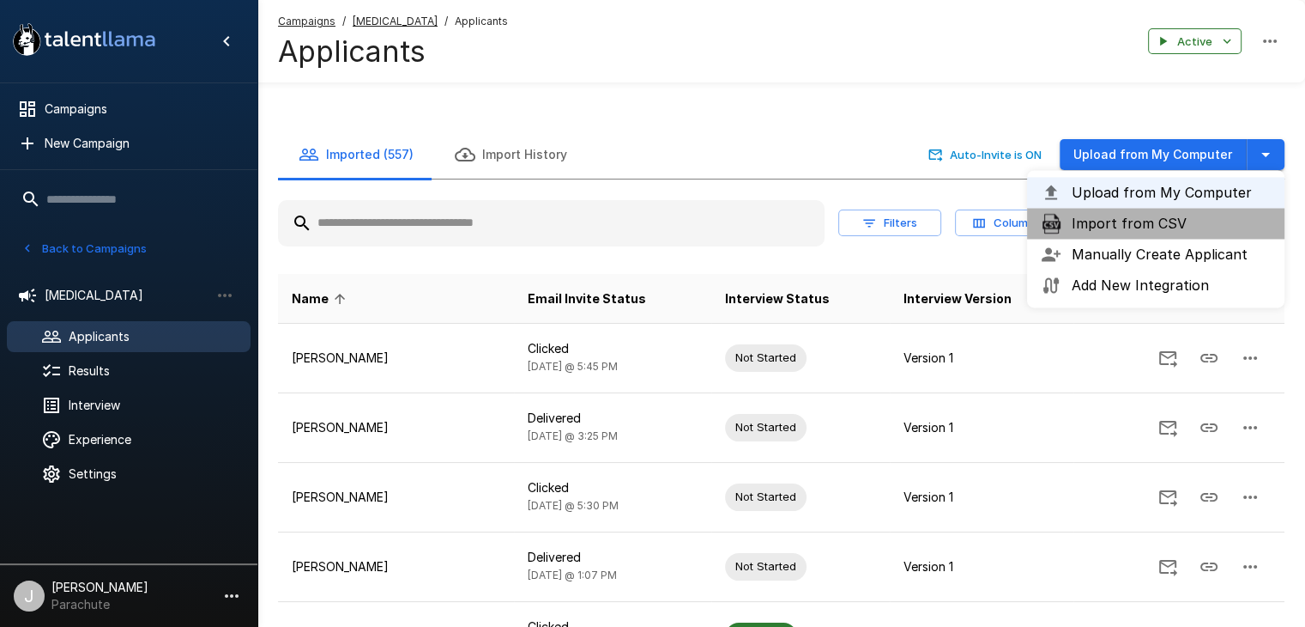
click at [1154, 213] on span "Import from CSV" at bounding box center [1171, 223] width 199 height 21
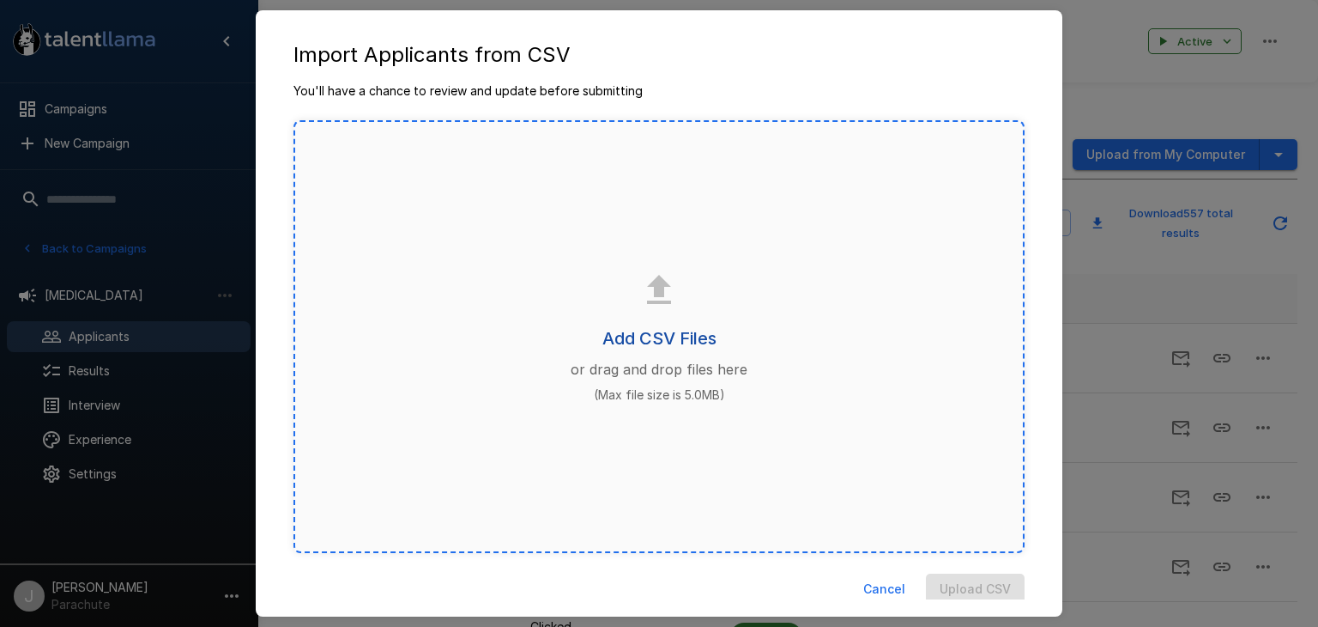
click at [642, 329] on h6 "Add CSV Files" at bounding box center [660, 337] width 114 height 27
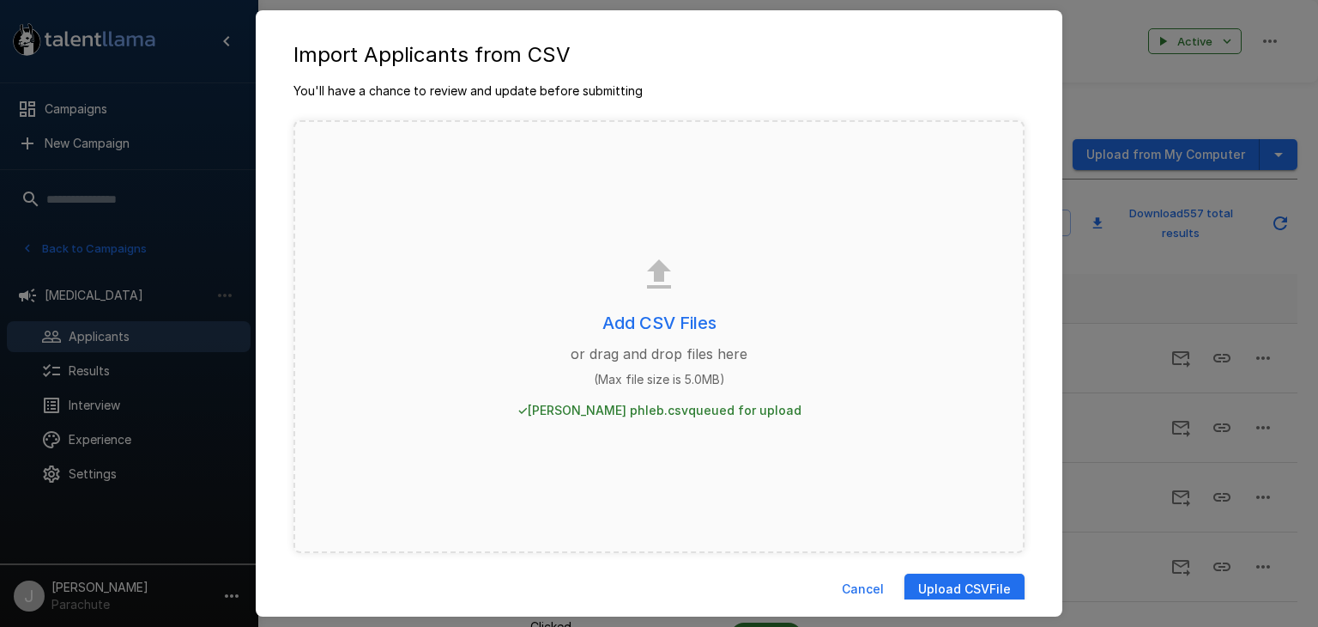
click at [948, 584] on button "Upload CSV File" at bounding box center [965, 589] width 120 height 32
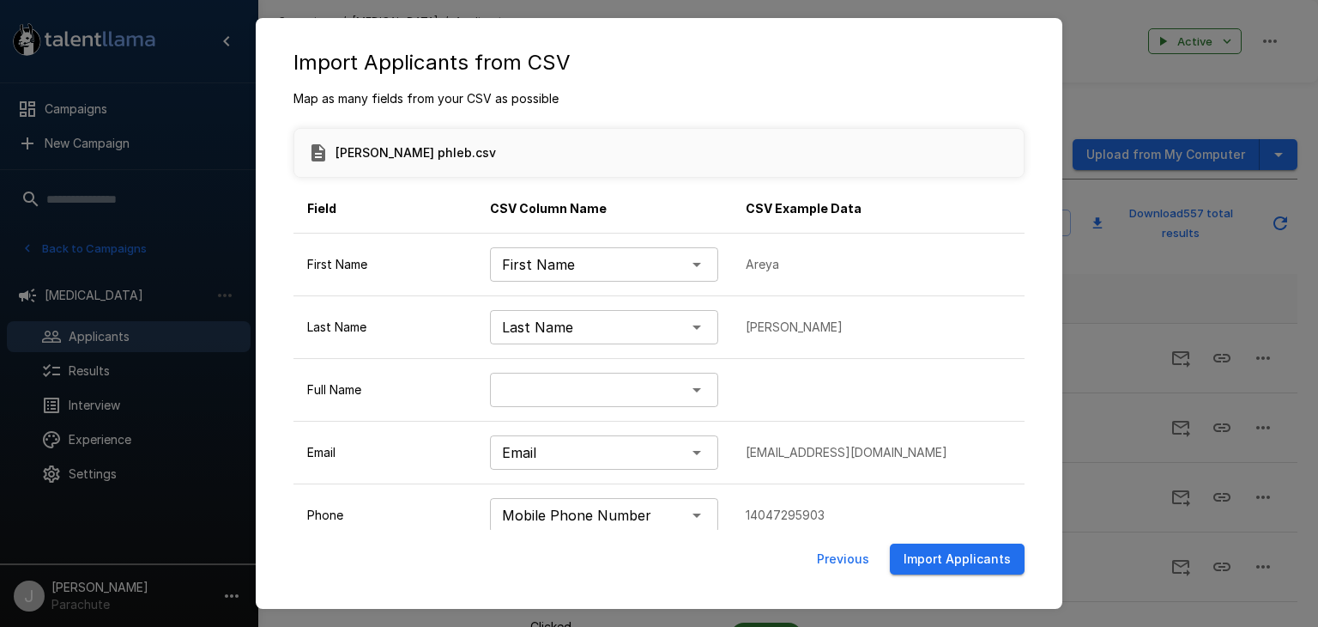
click at [697, 385] on body "A new version of Talent Llama is available. Please click here to refresh your b…" at bounding box center [665, 313] width 1331 height 627
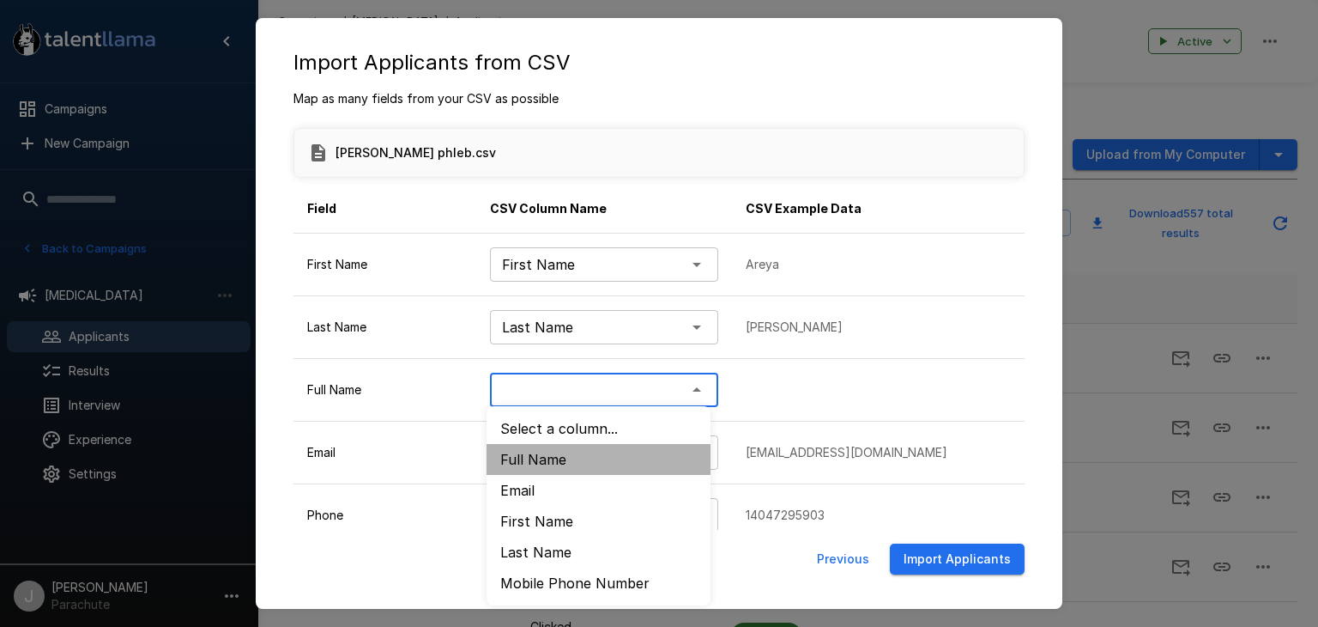
click at [602, 463] on li "Full Name" at bounding box center [599, 459] width 224 height 31
type input "*********"
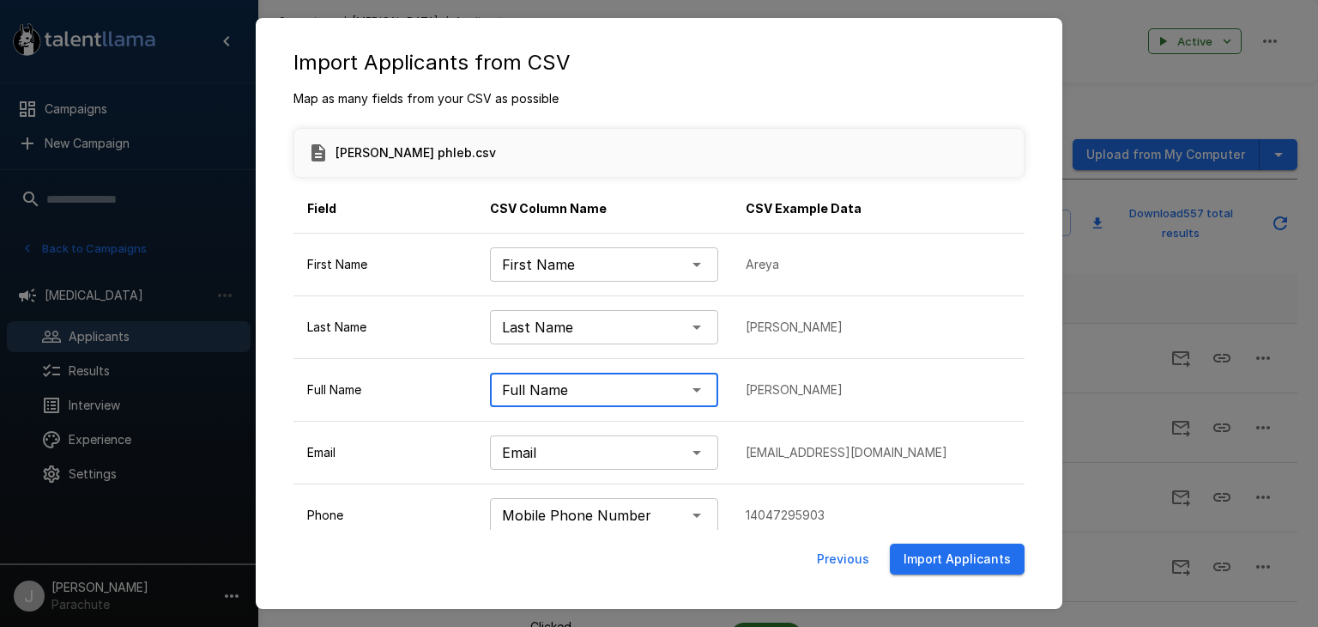
click at [938, 564] on button "Import Applicants" at bounding box center [957, 559] width 135 height 32
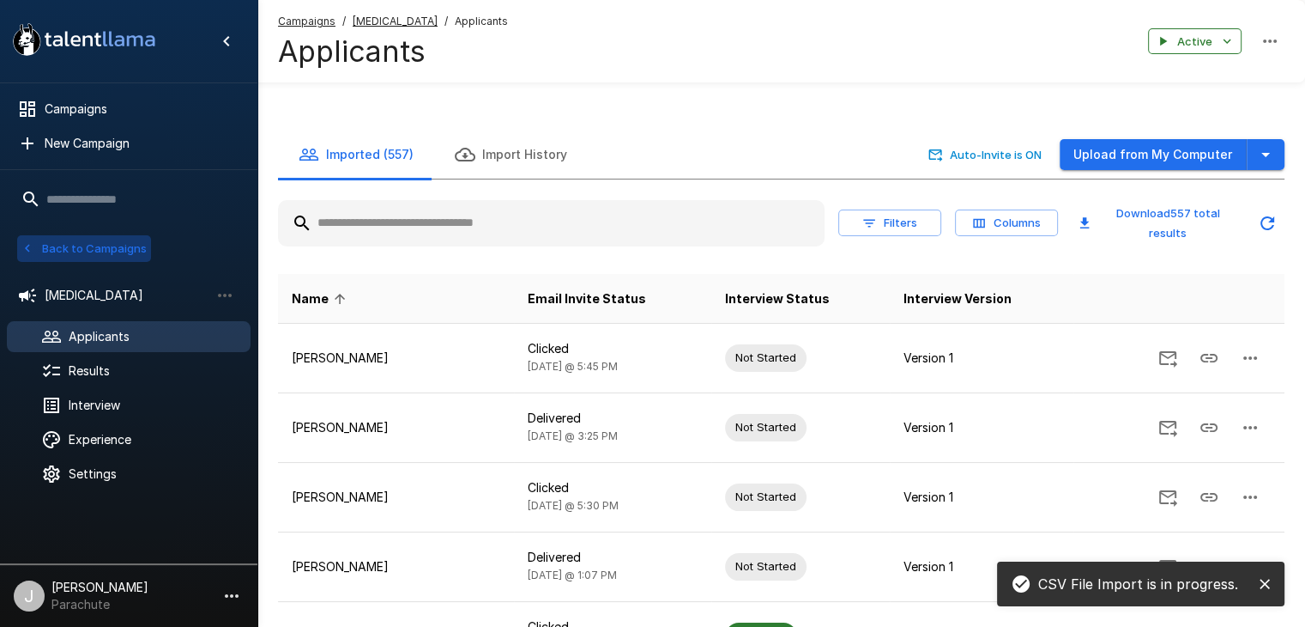
click at [64, 239] on button "Back to Campaigns" at bounding box center [84, 248] width 134 height 27
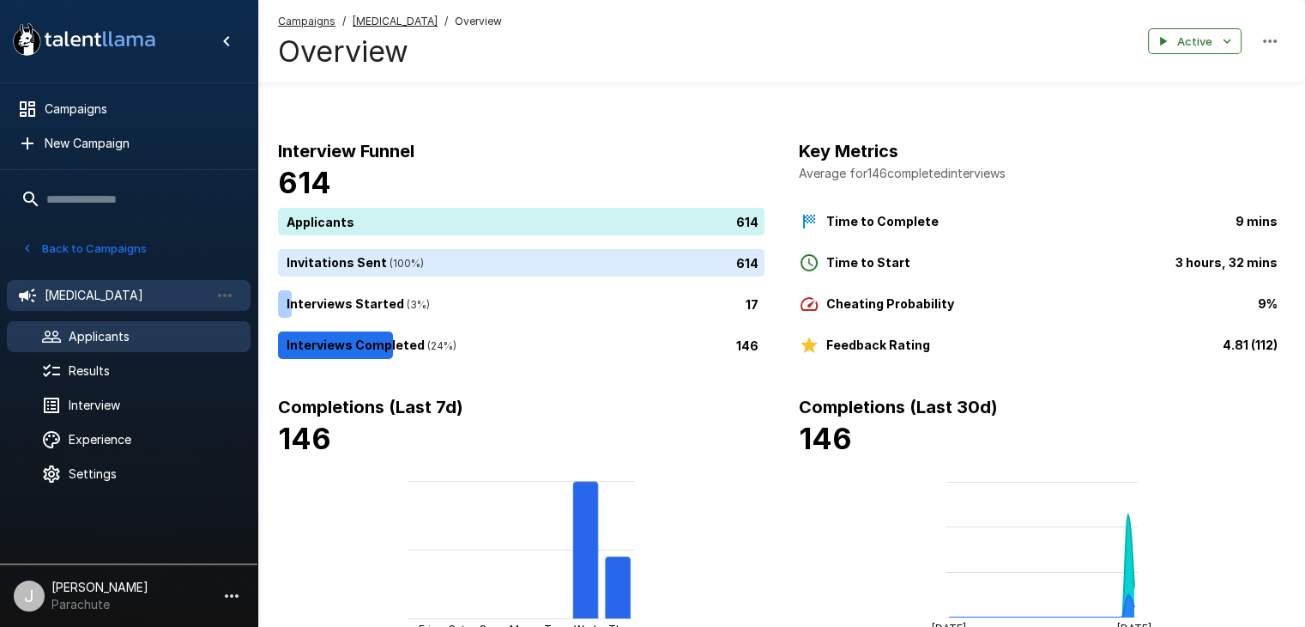
click at [130, 339] on span "Applicants" at bounding box center [153, 336] width 168 height 17
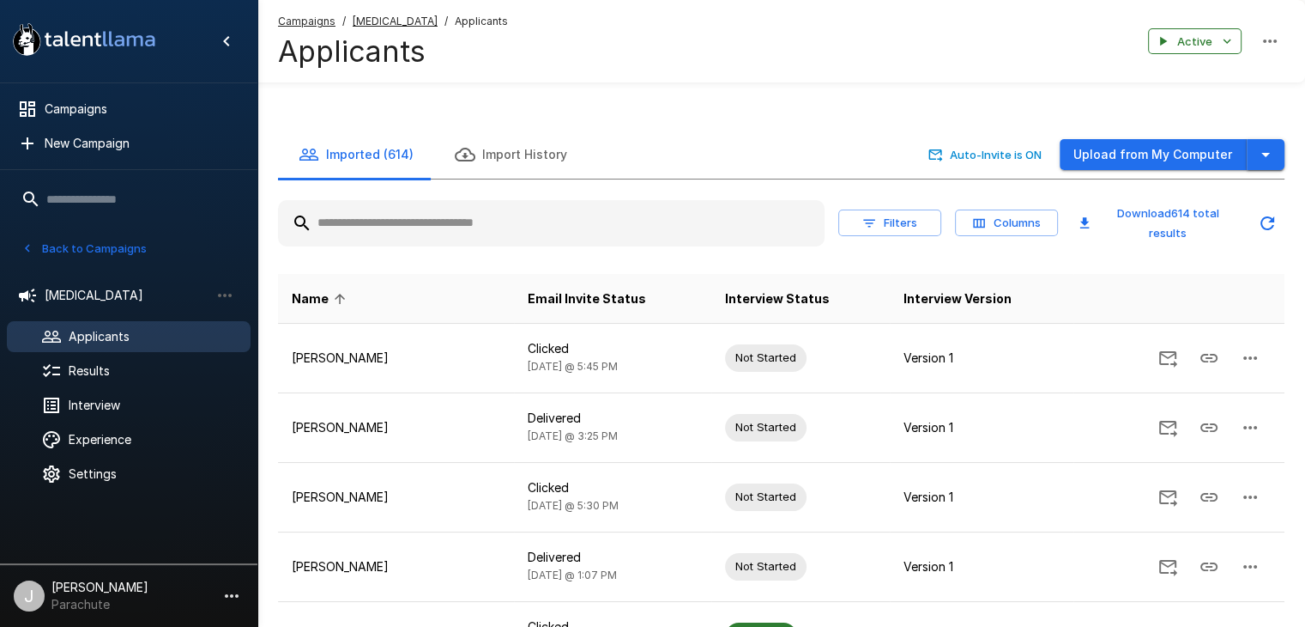
click at [1266, 155] on icon "button" at bounding box center [1266, 154] width 21 height 21
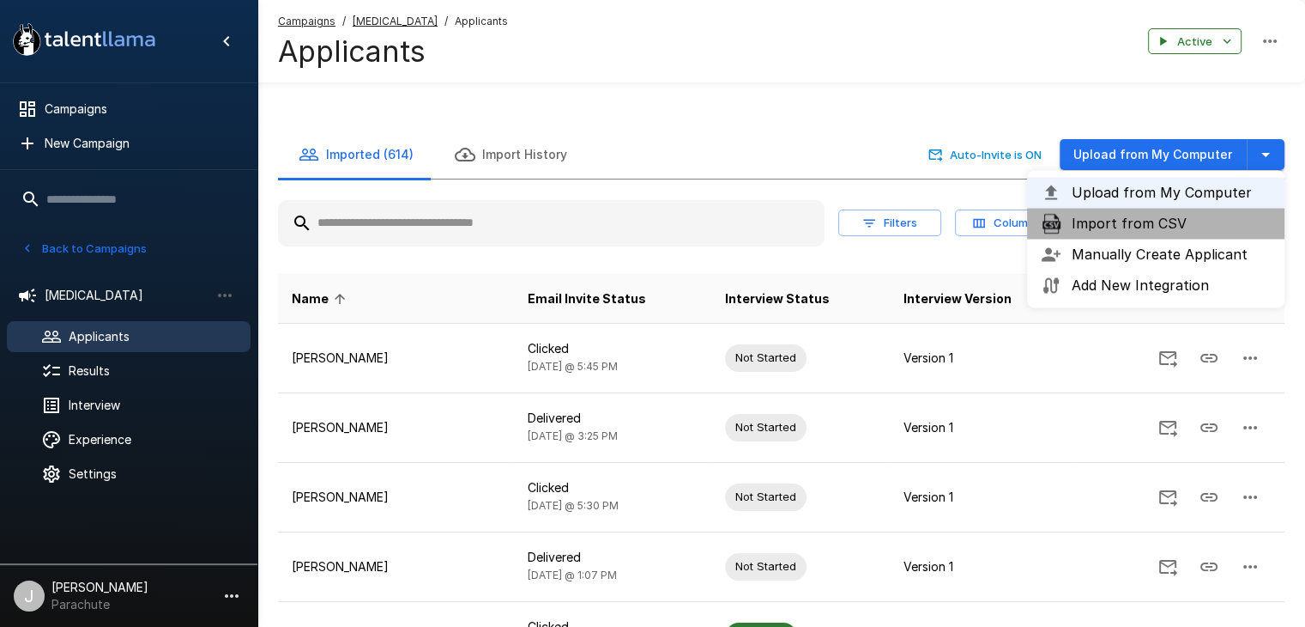
click at [1195, 221] on span "Import from CSV" at bounding box center [1171, 223] width 199 height 21
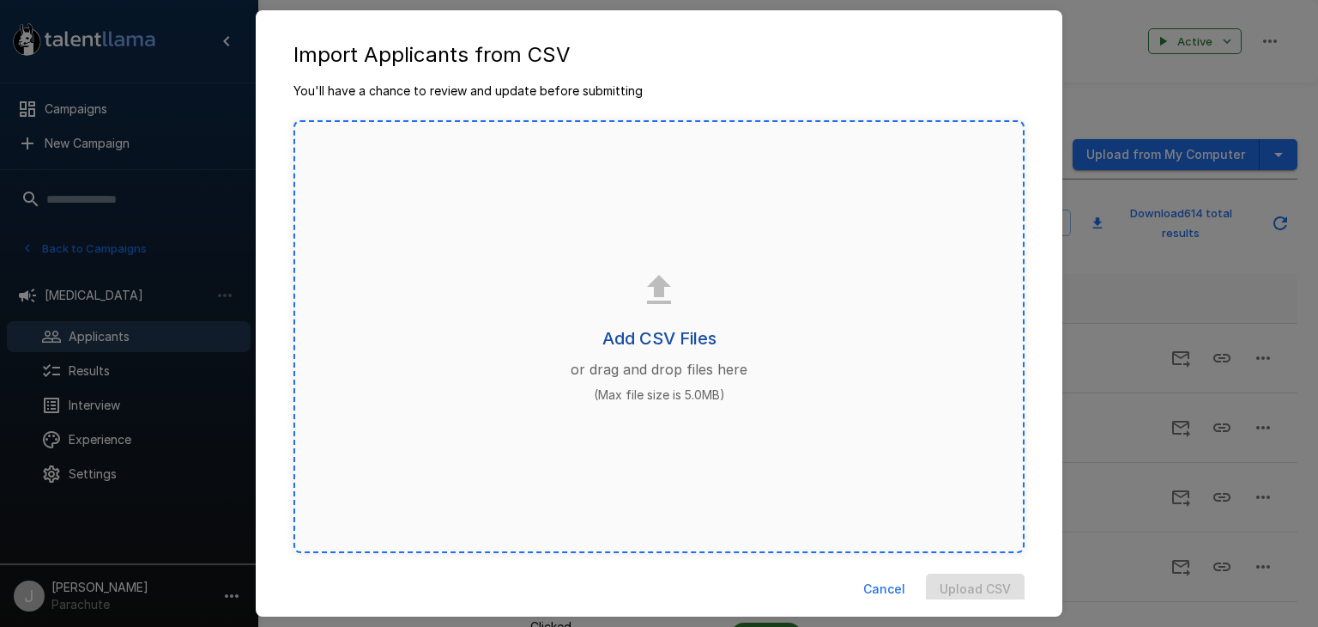
click at [688, 340] on h6 "Add CSV Files" at bounding box center [660, 337] width 114 height 27
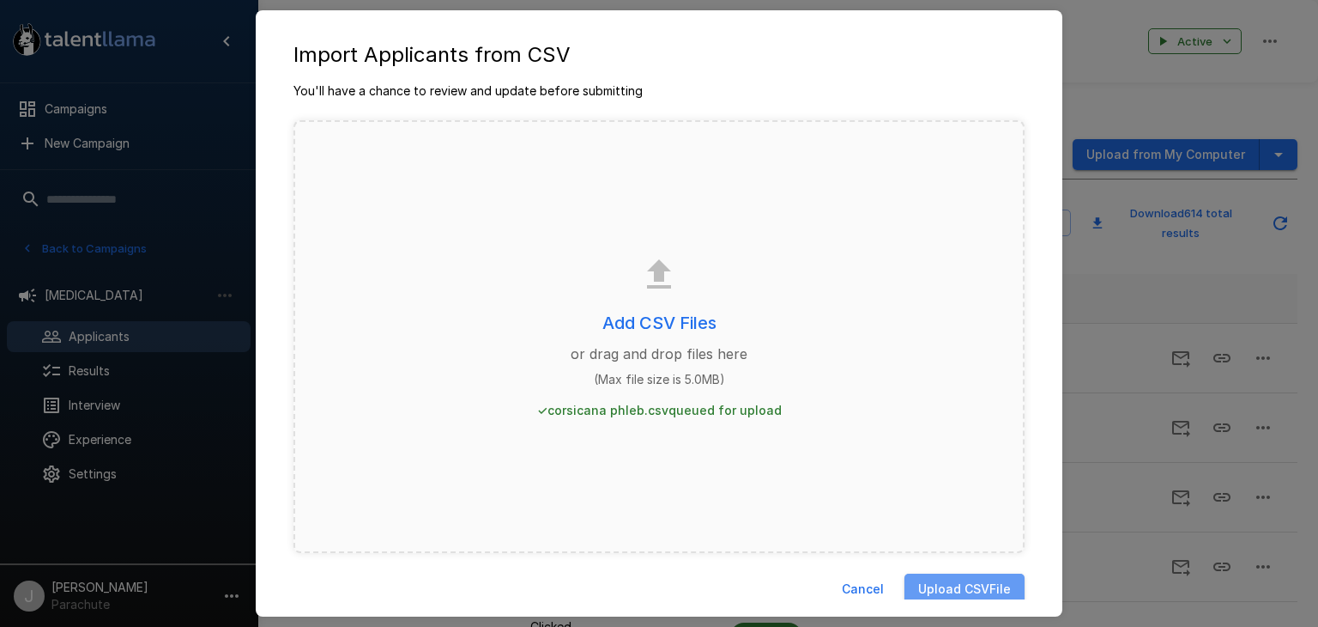
click at [937, 581] on button "Upload CSV File" at bounding box center [965, 589] width 120 height 32
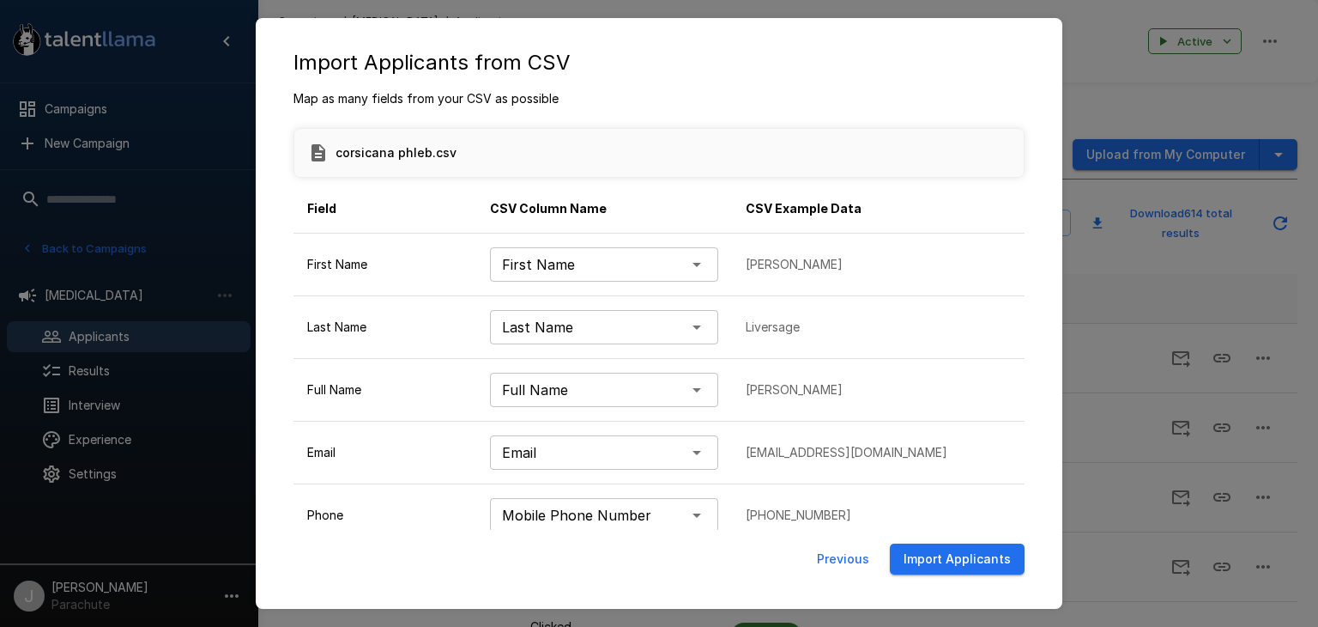
click at [1009, 550] on button "Import Applicants" at bounding box center [957, 559] width 135 height 32
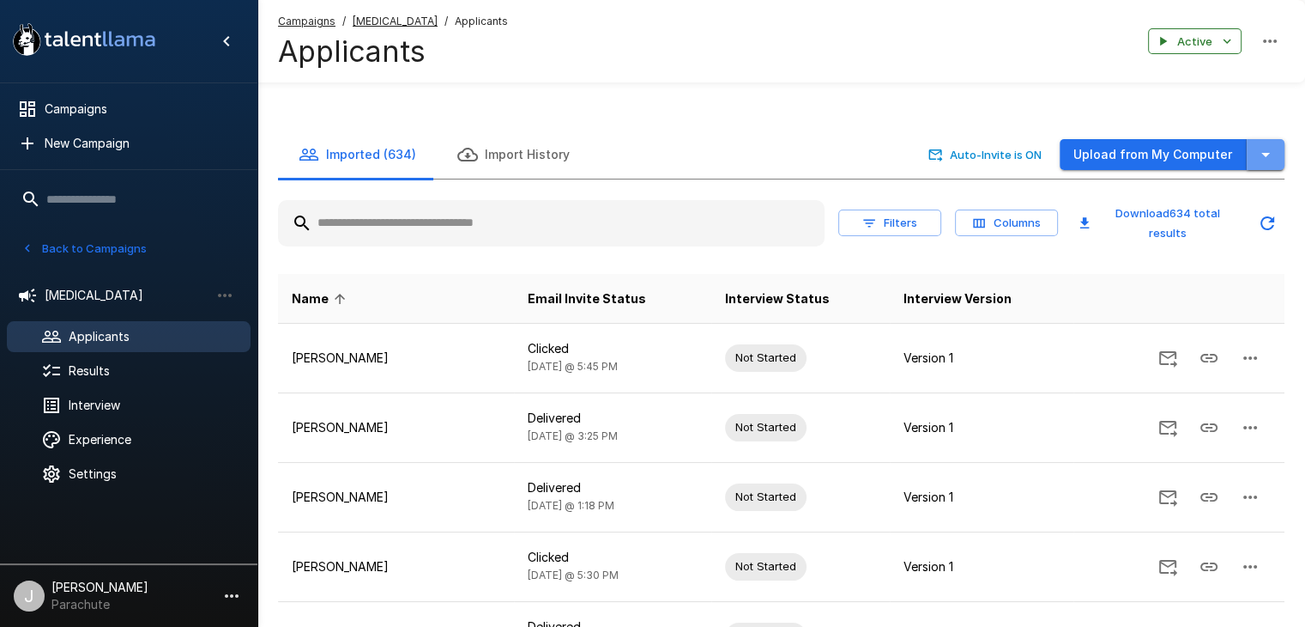
click at [1249, 153] on button "button" at bounding box center [1266, 155] width 38 height 32
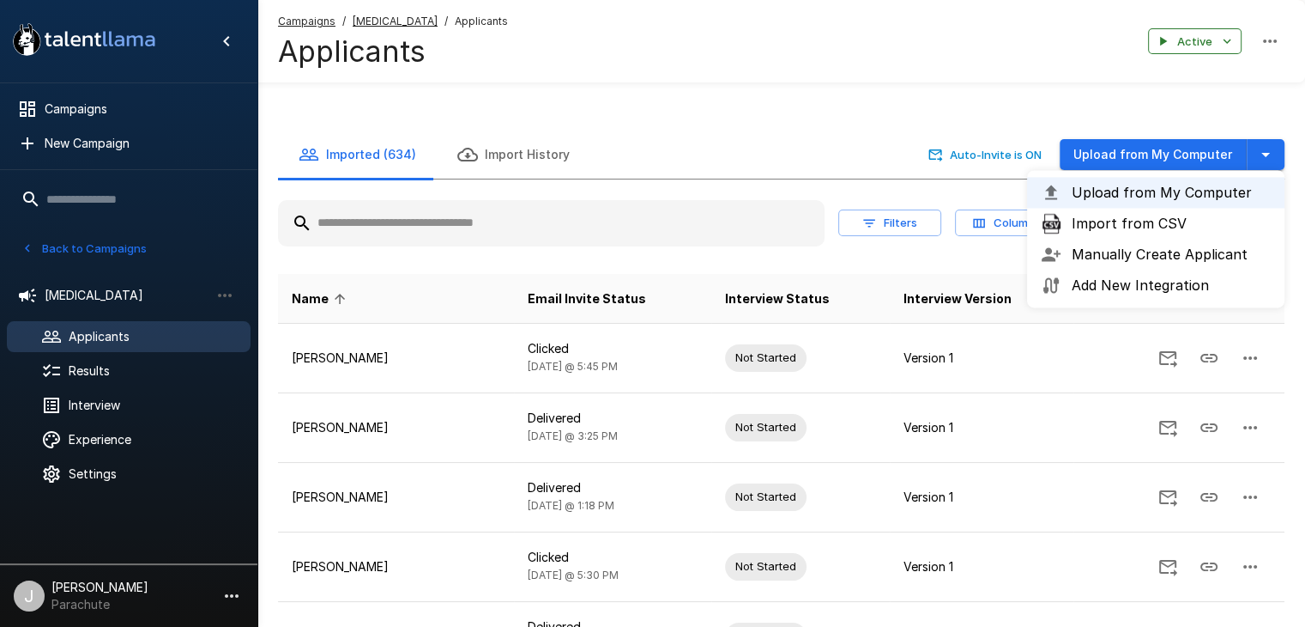
click at [1197, 221] on span "Import from CSV" at bounding box center [1171, 223] width 199 height 21
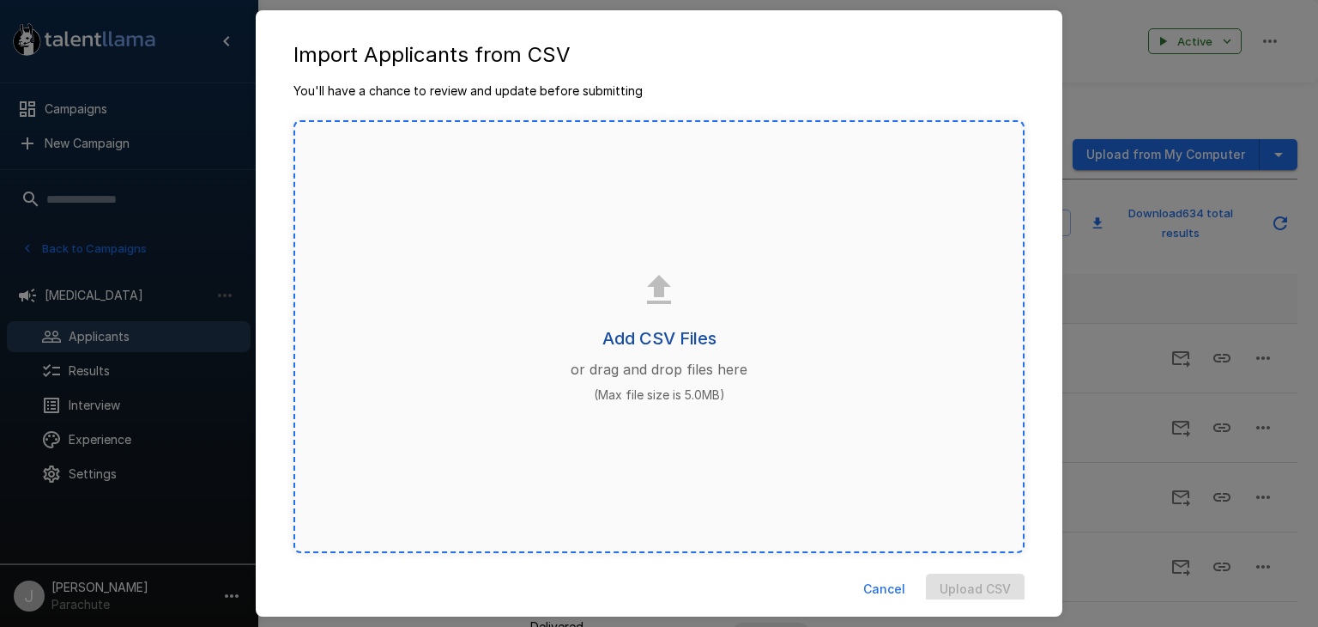
click at [669, 342] on h6 "Add CSV Files" at bounding box center [660, 337] width 114 height 27
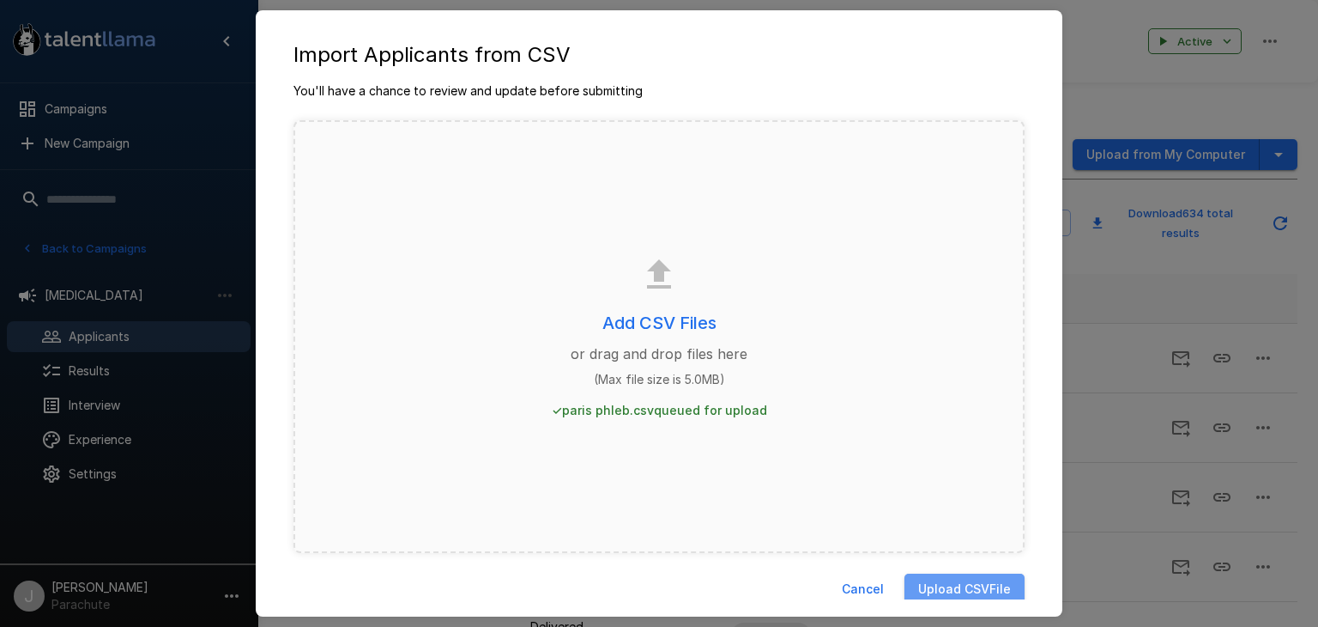
click at [972, 583] on button "Upload CSV File" at bounding box center [965, 589] width 120 height 32
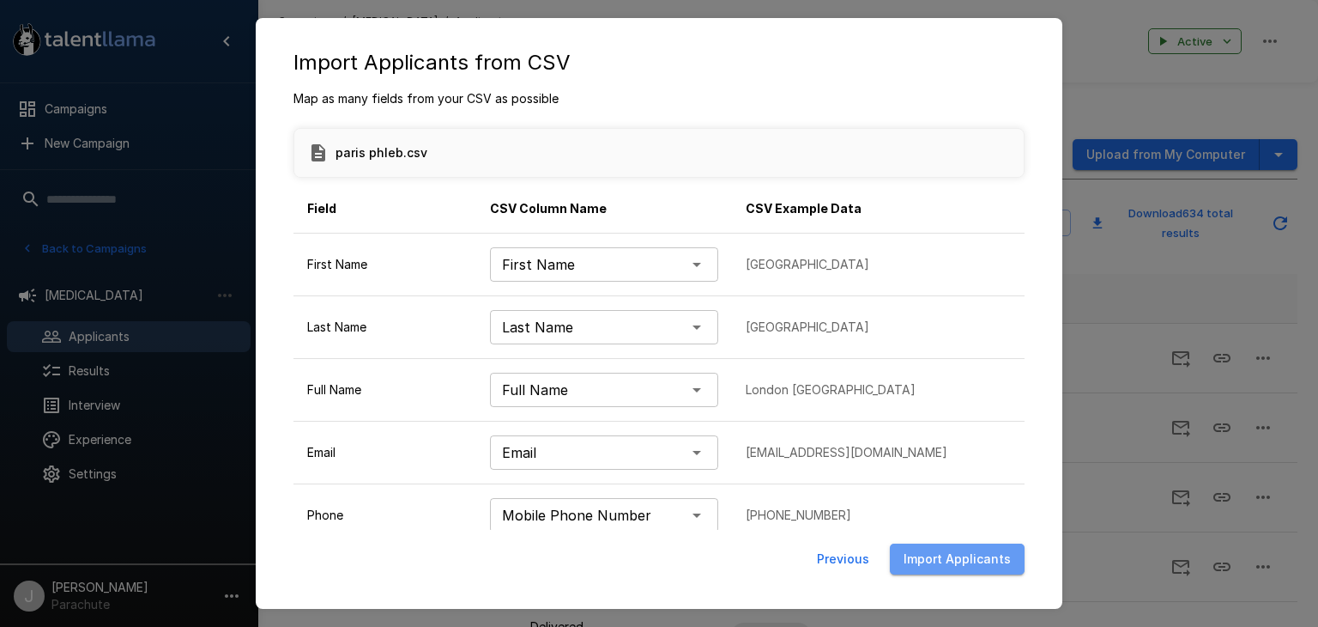
click at [982, 556] on button "Import Applicants" at bounding box center [957, 559] width 135 height 32
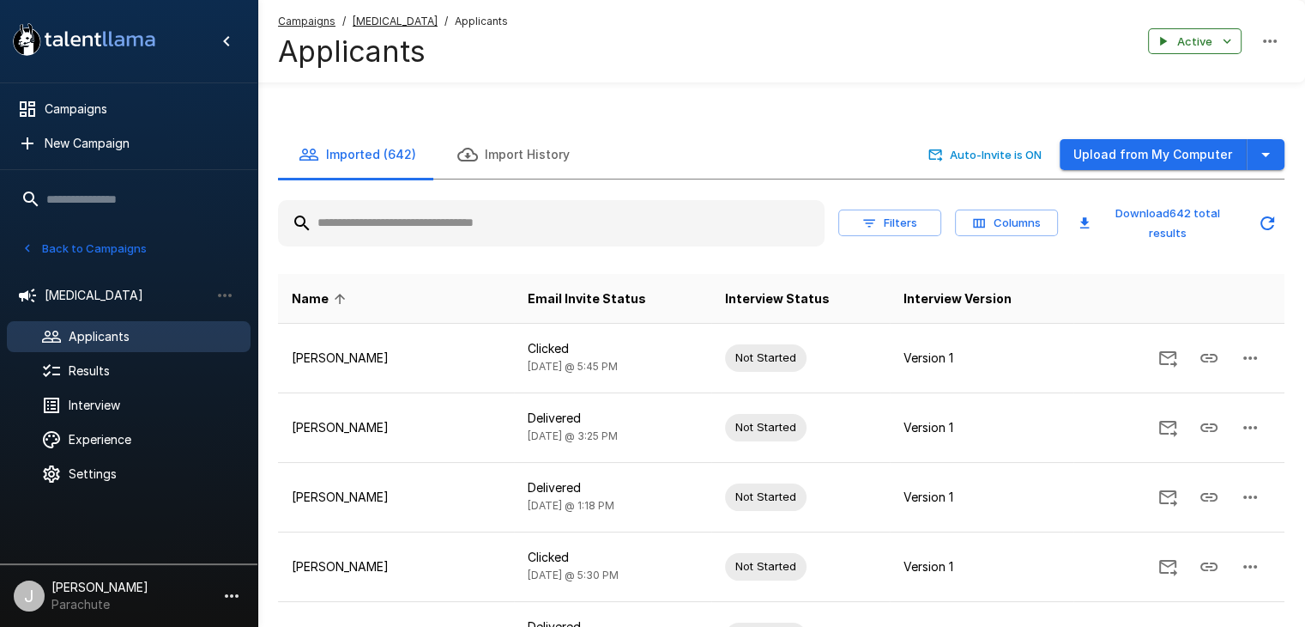
click at [167, 335] on span "Applicants" at bounding box center [153, 336] width 168 height 17
click at [1266, 154] on icon "button" at bounding box center [1266, 155] width 9 height 4
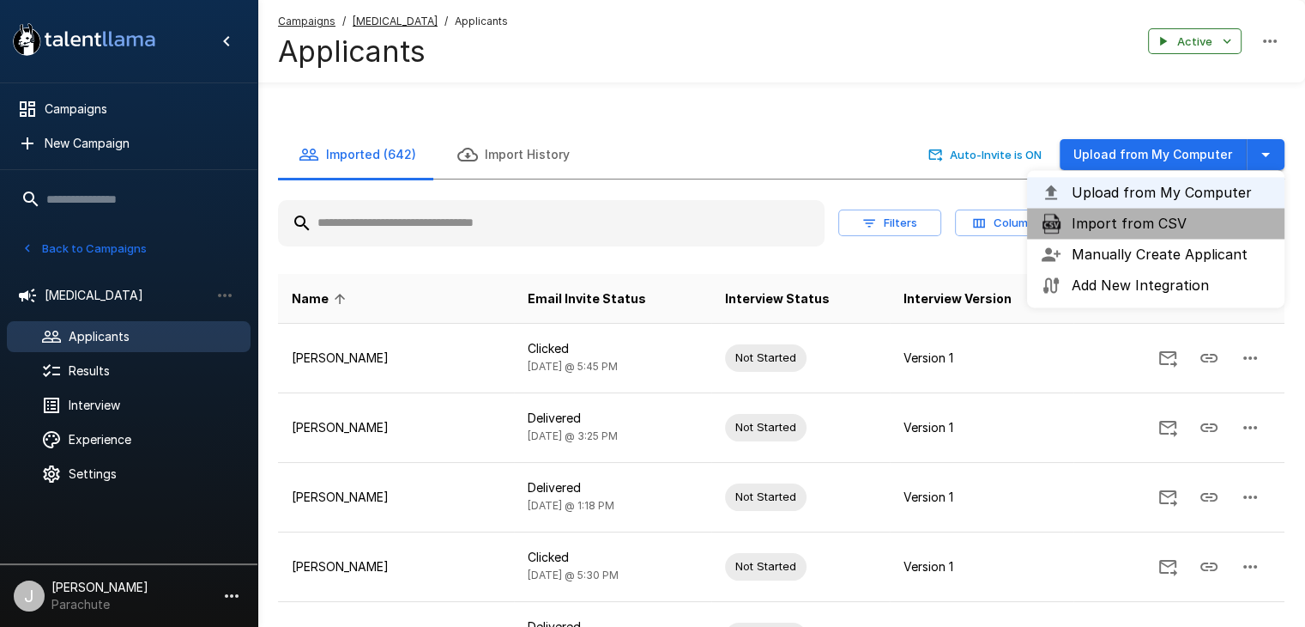
click at [1174, 228] on span "Import from CSV" at bounding box center [1171, 223] width 199 height 21
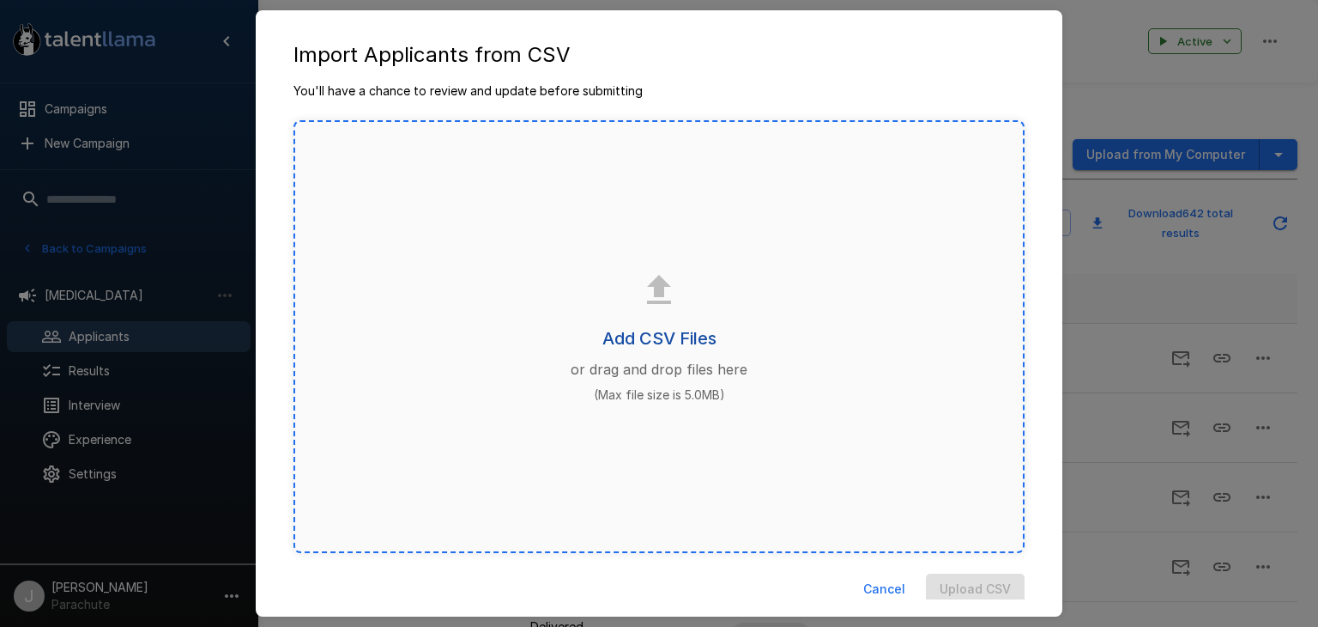
click at [681, 340] on h6 "Add CSV Files" at bounding box center [660, 337] width 114 height 27
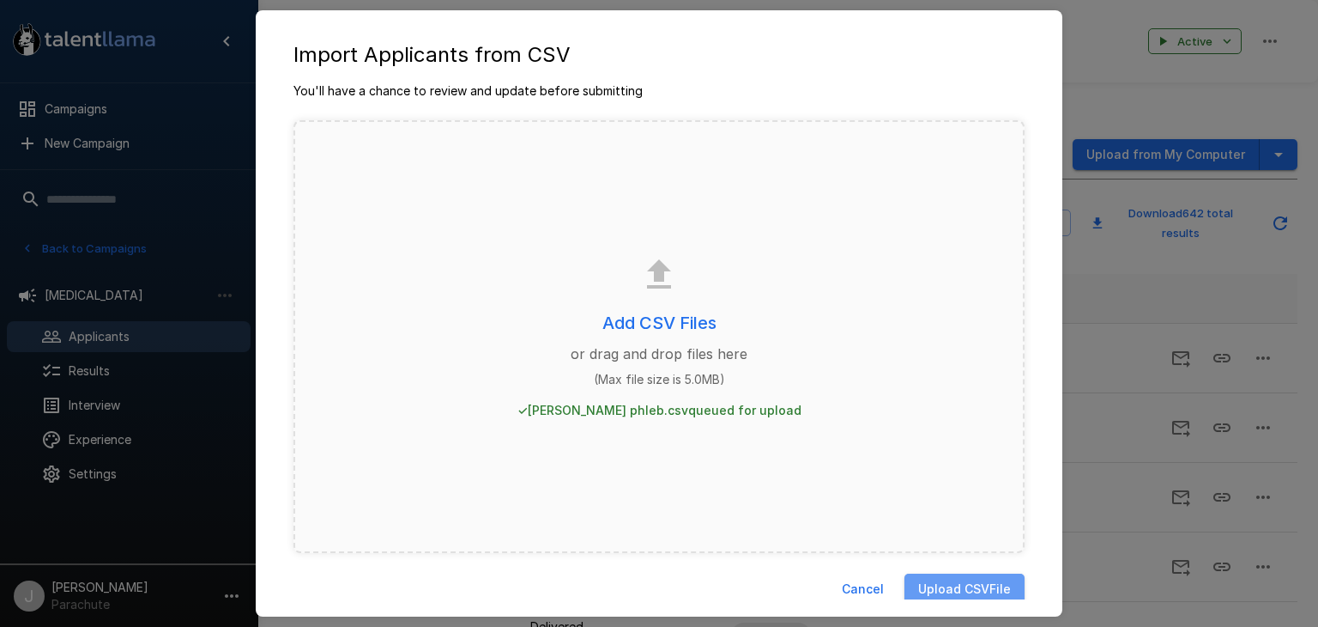
click at [966, 584] on button "Upload CSV File" at bounding box center [965, 589] width 120 height 32
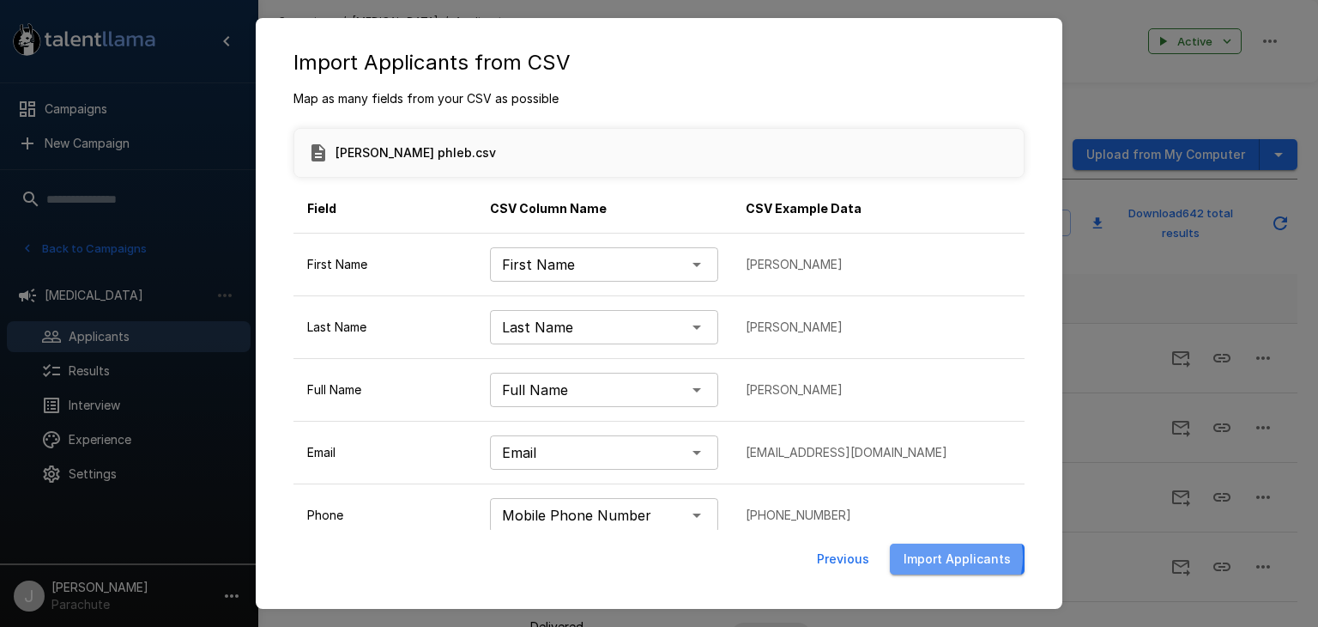
click at [951, 554] on button "Import Applicants" at bounding box center [957, 559] width 135 height 32
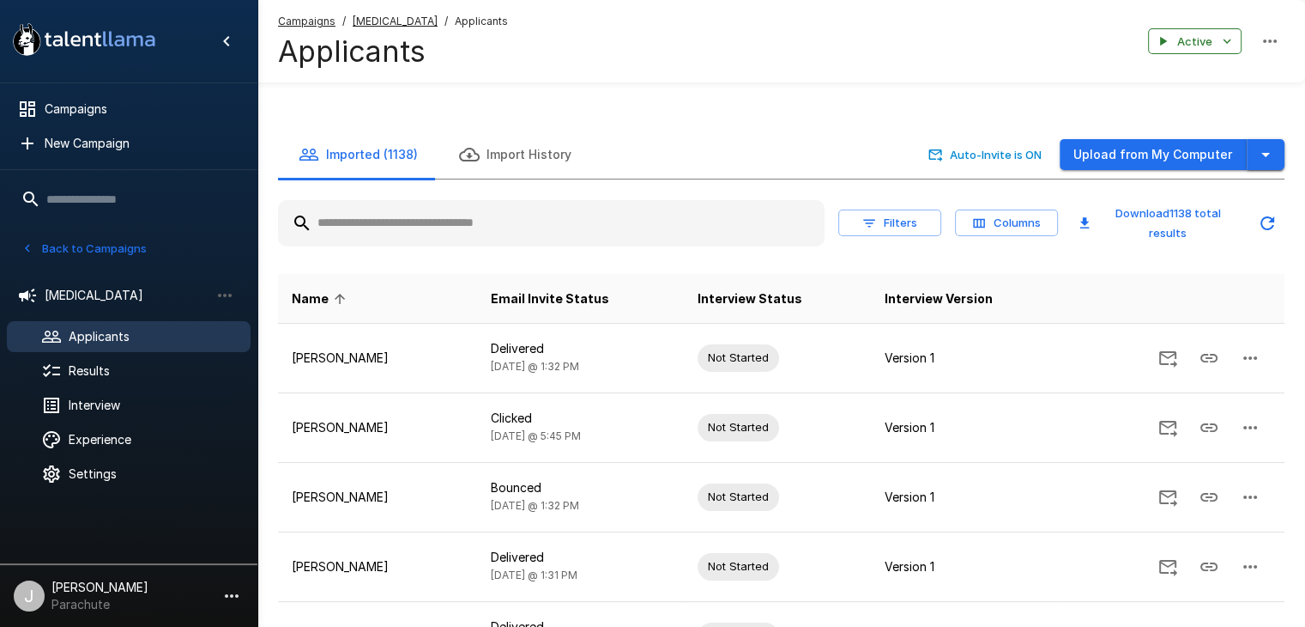
click at [1269, 155] on icon "button" at bounding box center [1266, 154] width 21 height 21
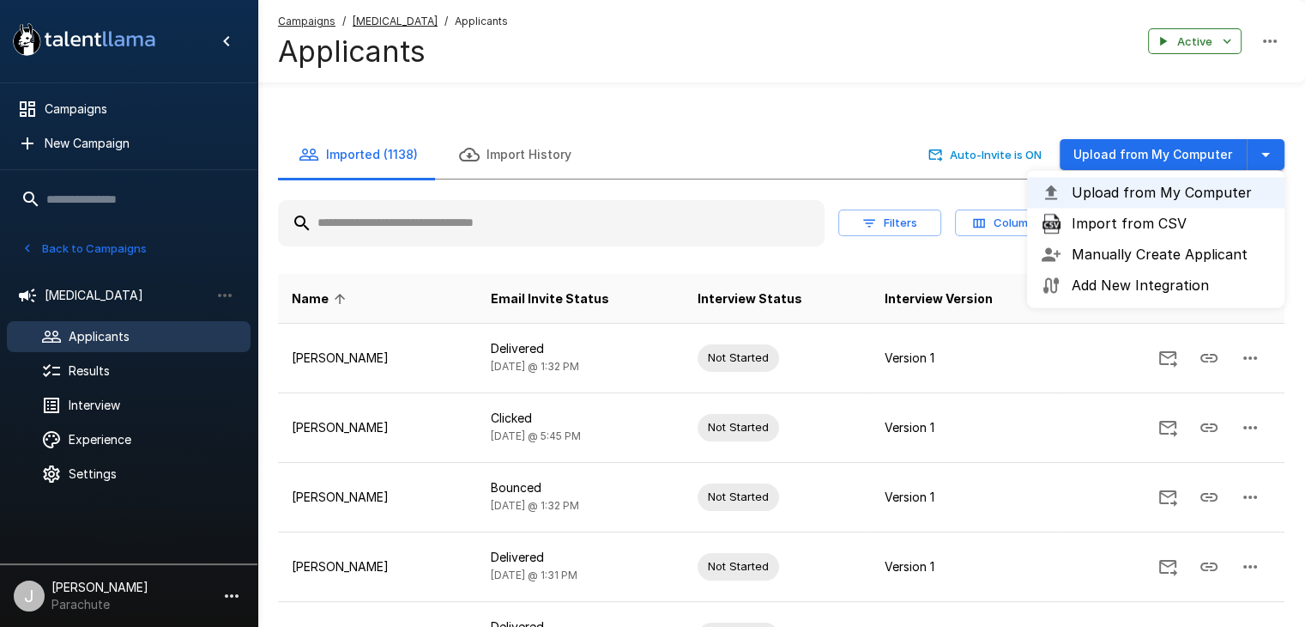
click at [1157, 227] on span "Import from CSV" at bounding box center [1171, 223] width 199 height 21
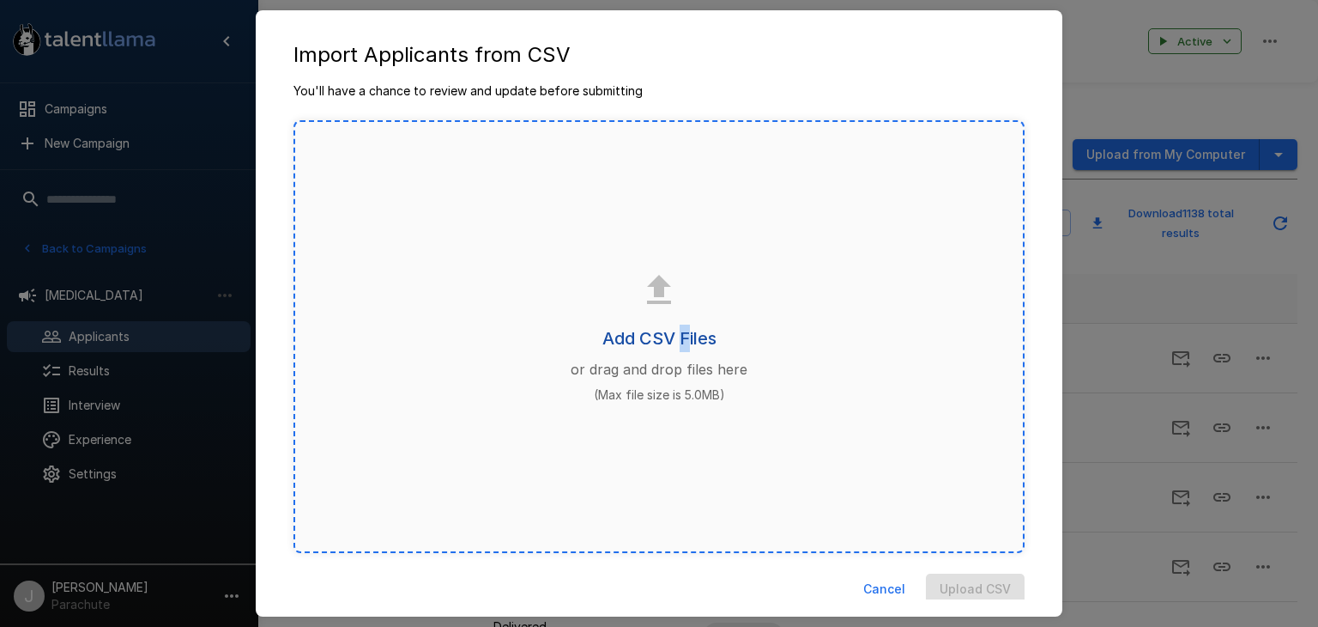
click at [674, 341] on h6 "Add CSV Files" at bounding box center [660, 337] width 114 height 27
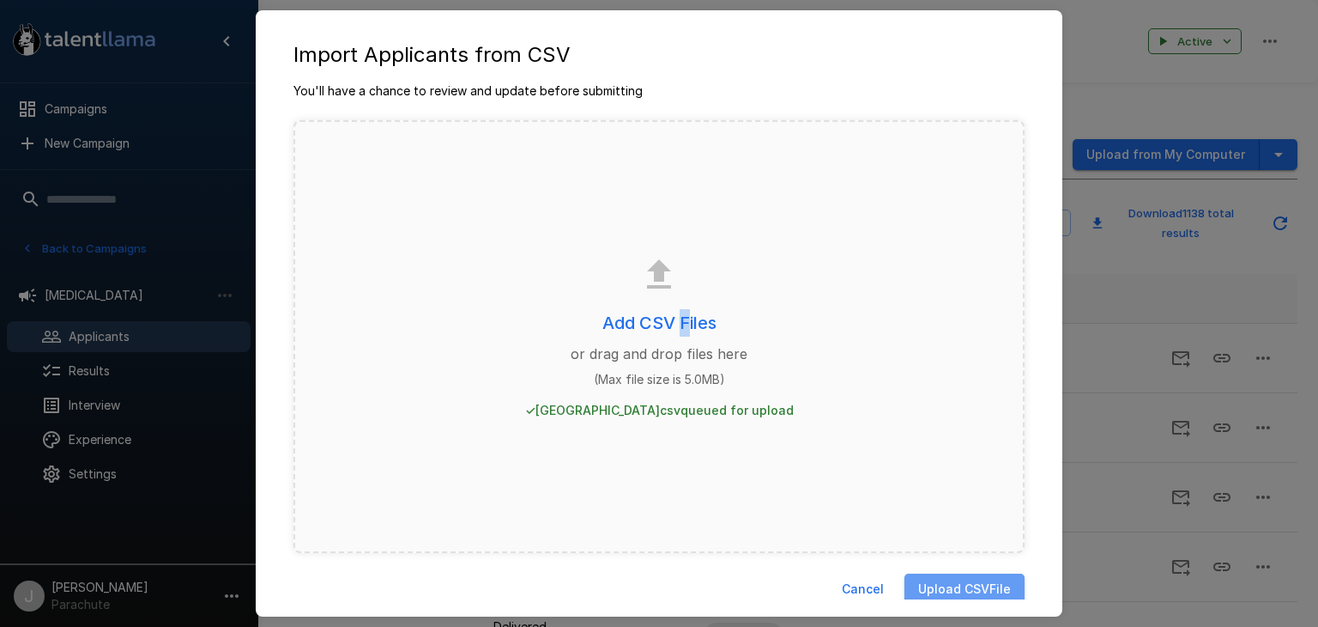
click at [974, 578] on button "Upload CSV File" at bounding box center [965, 589] width 120 height 32
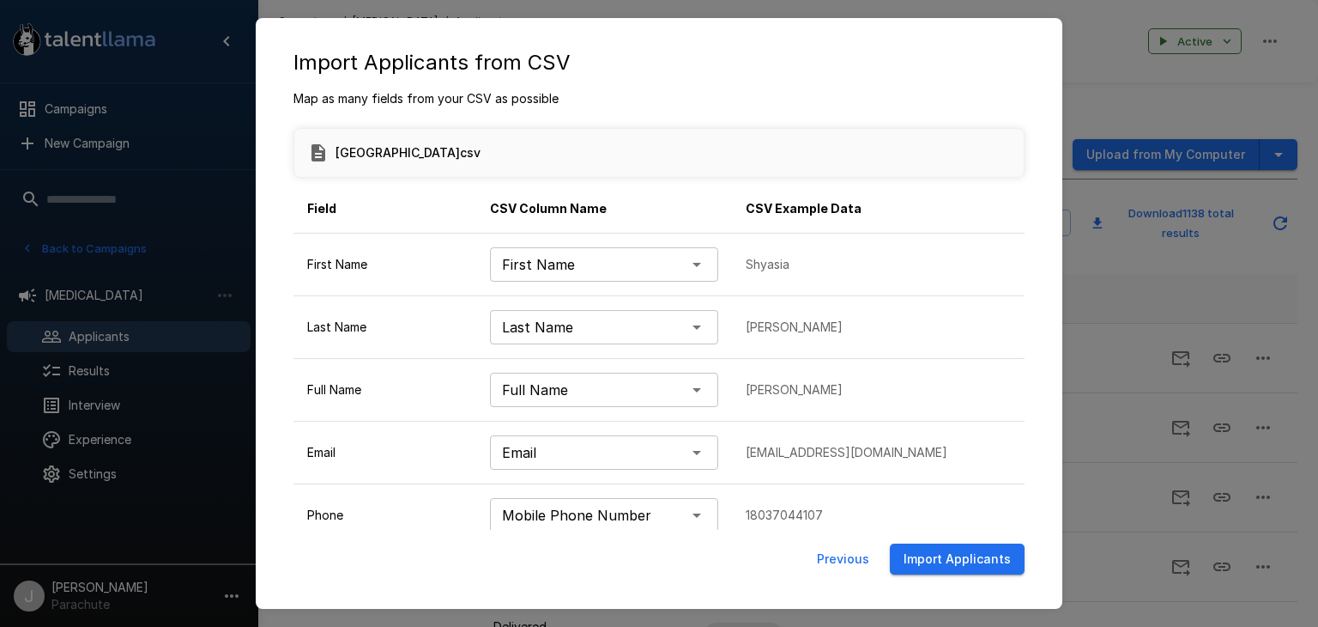
click at [941, 558] on button "Import Applicants" at bounding box center [957, 559] width 135 height 32
